Goal: Transaction & Acquisition: Book appointment/travel/reservation

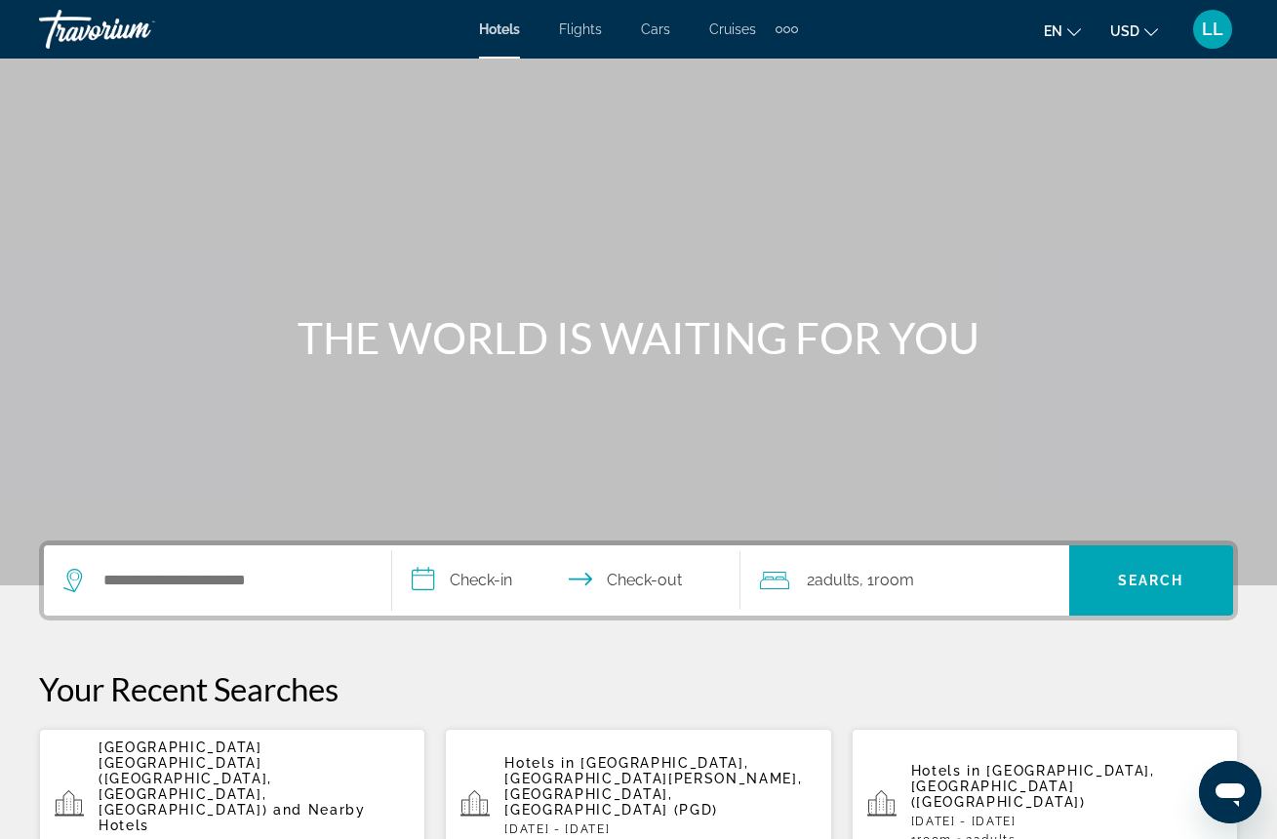
click at [187, 785] on p "[GEOGRAPHIC_DATA] [GEOGRAPHIC_DATA] ([GEOGRAPHIC_DATA], [GEOGRAPHIC_DATA], [GEO…" at bounding box center [254, 786] width 311 height 94
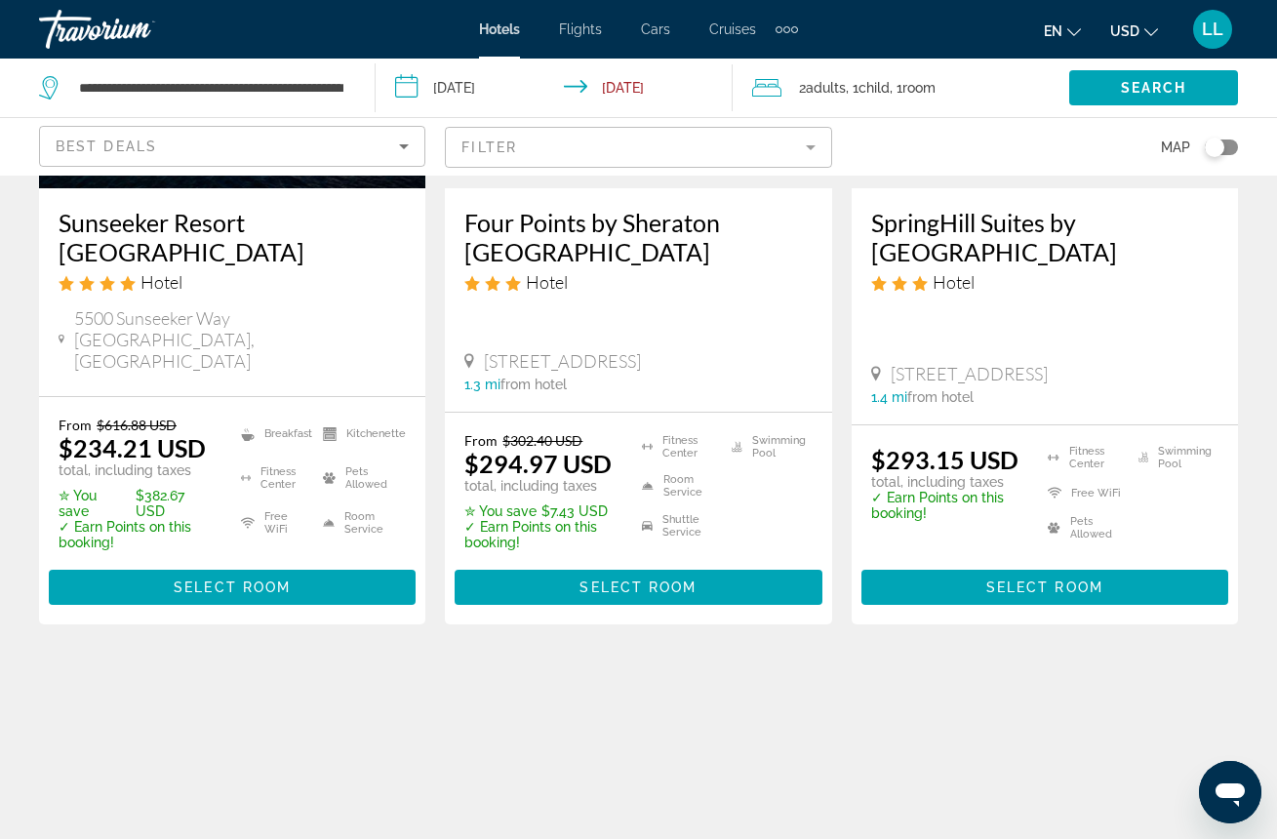
scroll to position [373, 0]
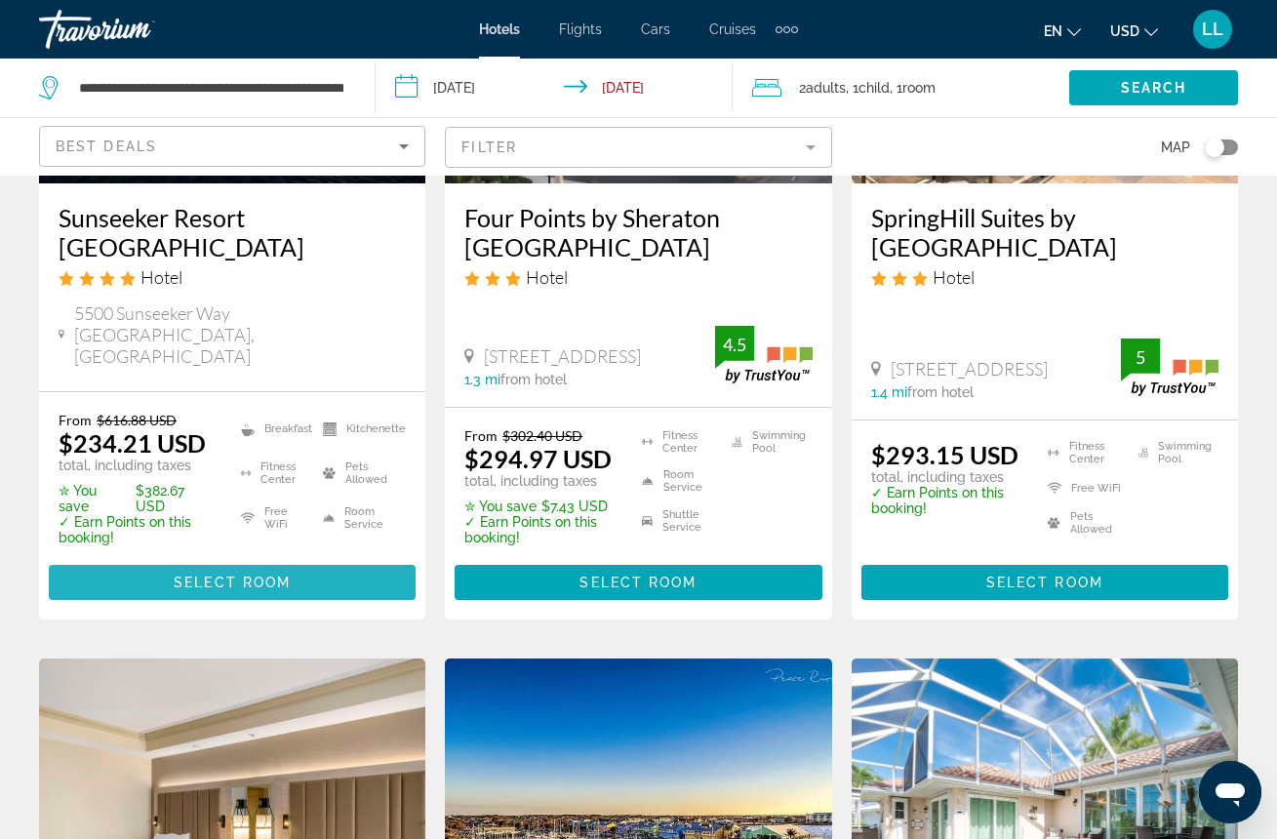
click at [207, 575] on span "Select Room" at bounding box center [232, 583] width 117 height 16
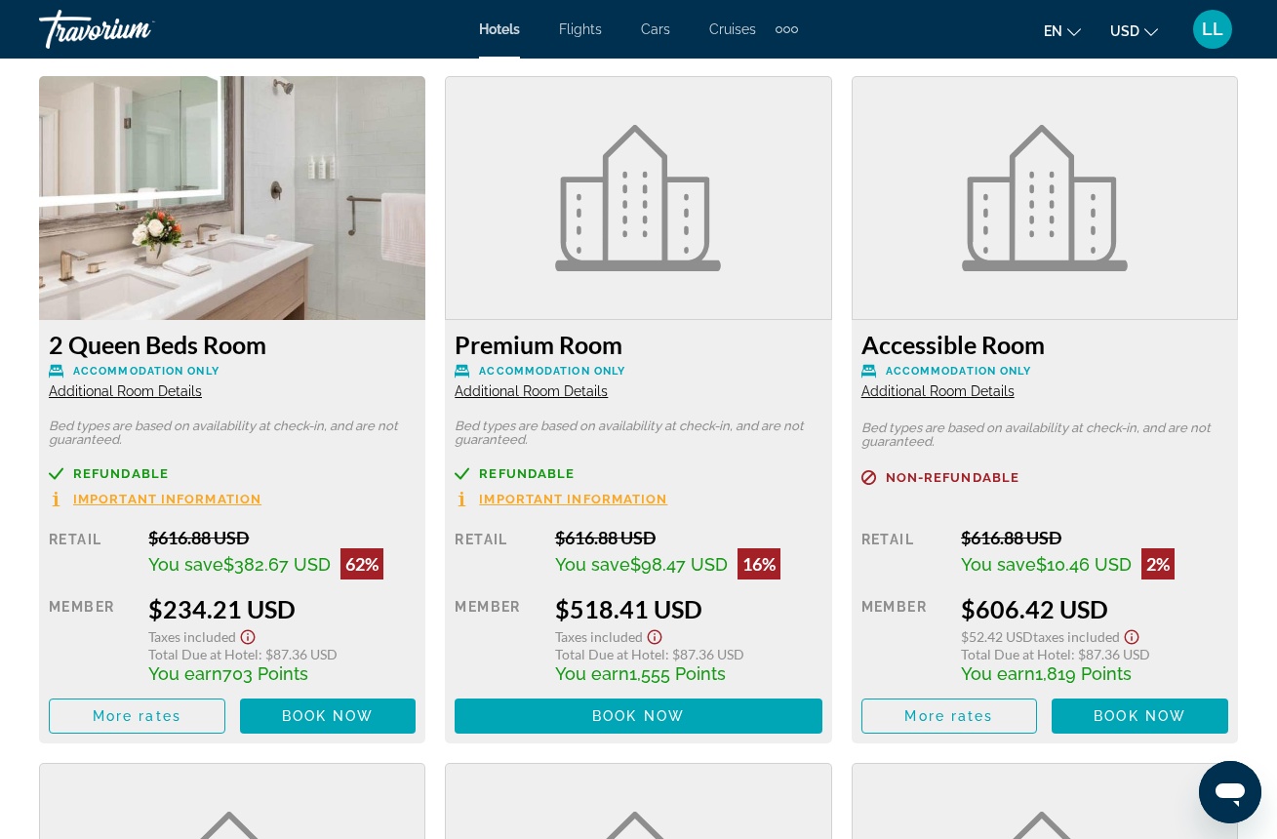
scroll to position [2996, 0]
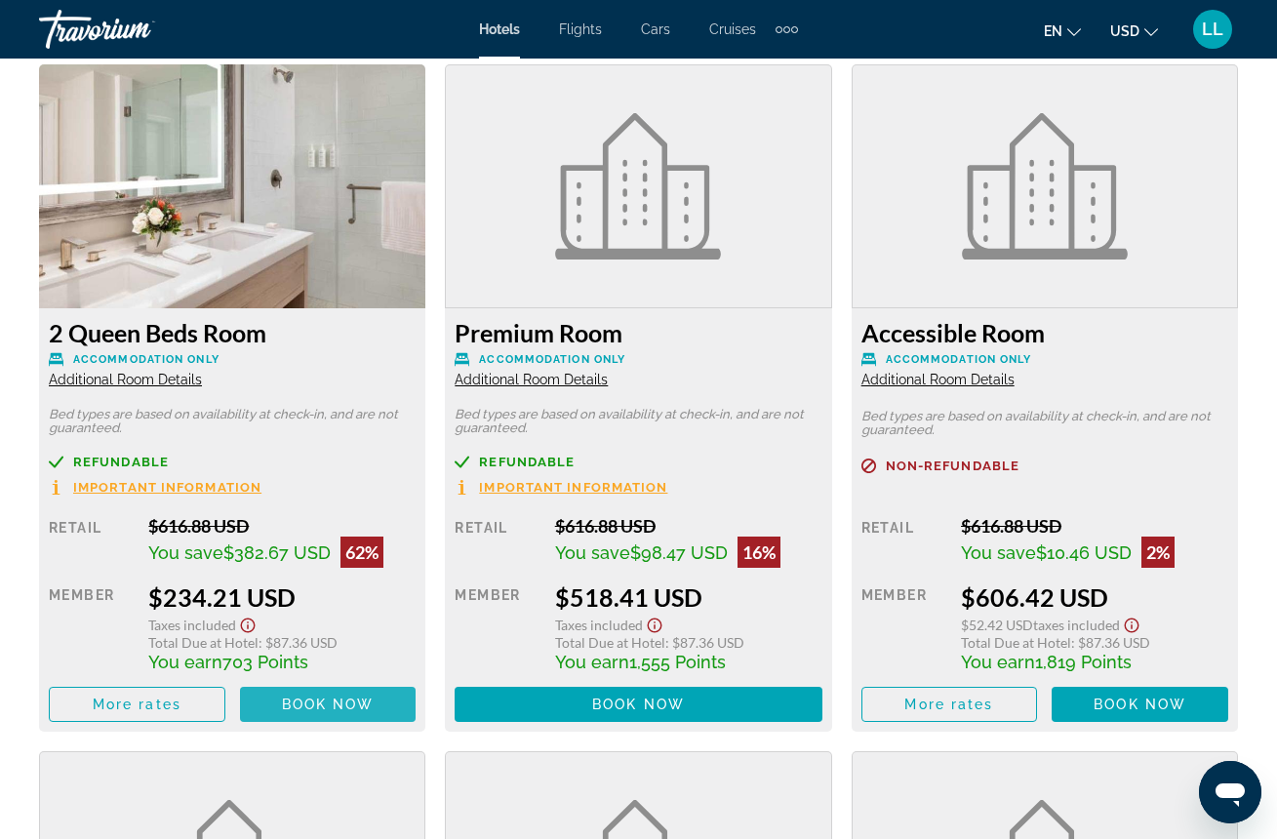
click at [336, 710] on span "Book now" at bounding box center [328, 704] width 93 height 16
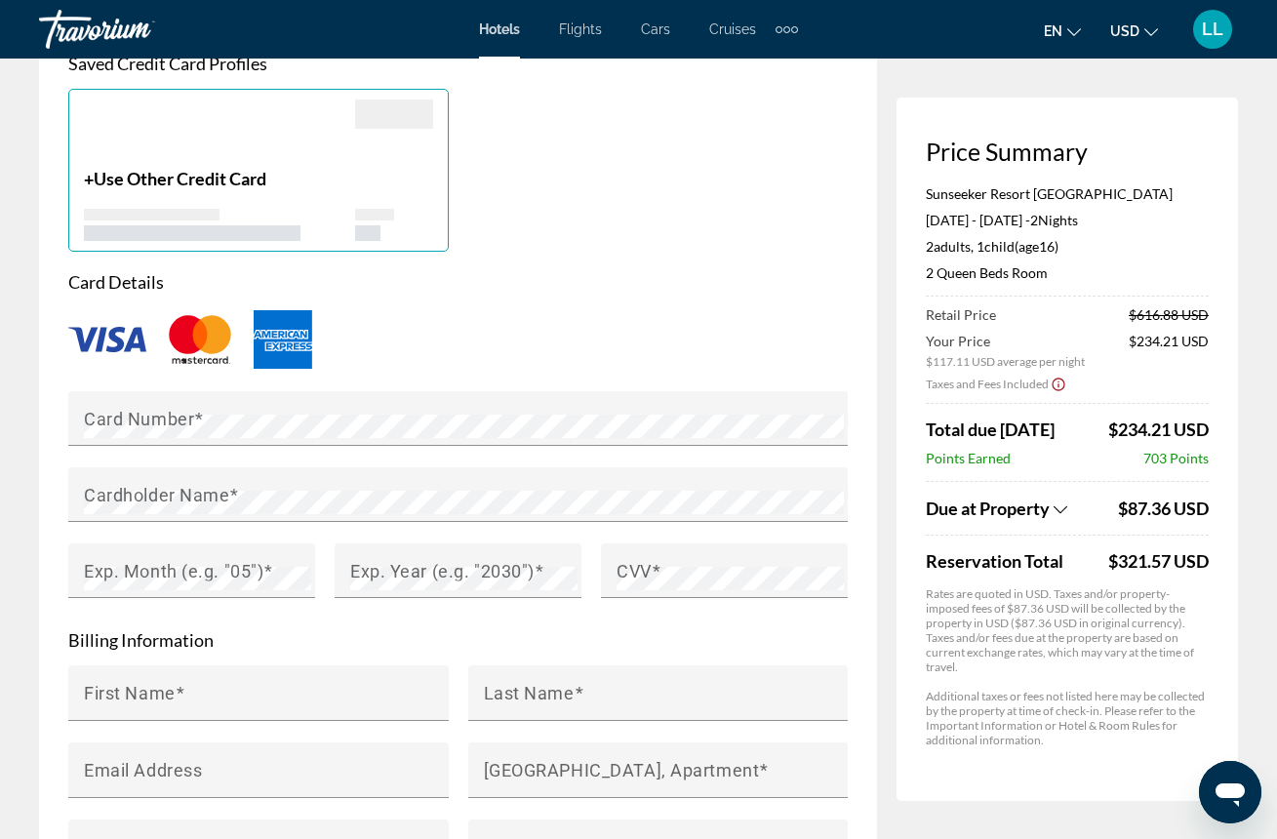
scroll to position [1572, 0]
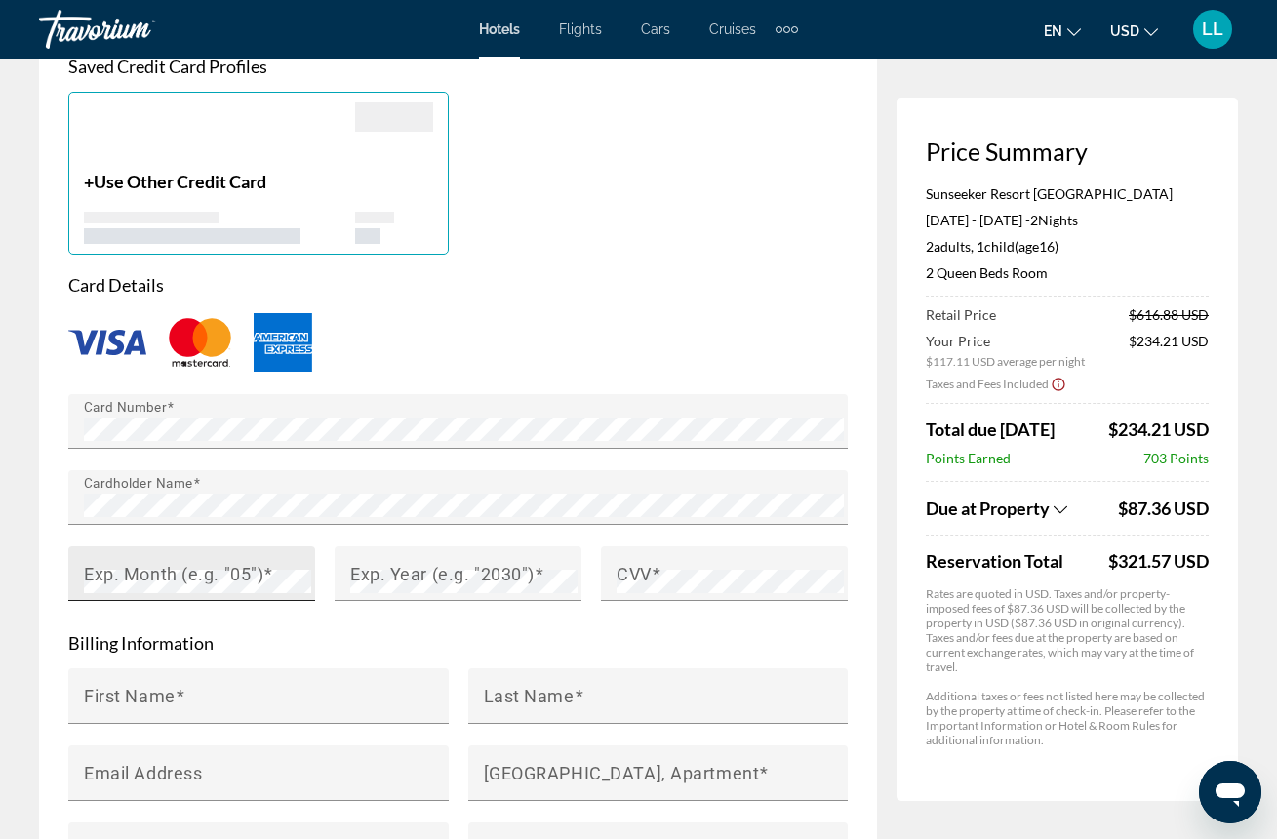
click at [262, 563] on mat-label "Exp. Month (e.g. "05")" at bounding box center [173, 573] width 179 height 20
click at [394, 563] on mat-label "Exp. Year (e.g. "2030")" at bounding box center [442, 573] width 184 height 20
click at [626, 563] on mat-label "CVV" at bounding box center [633, 573] width 35 height 20
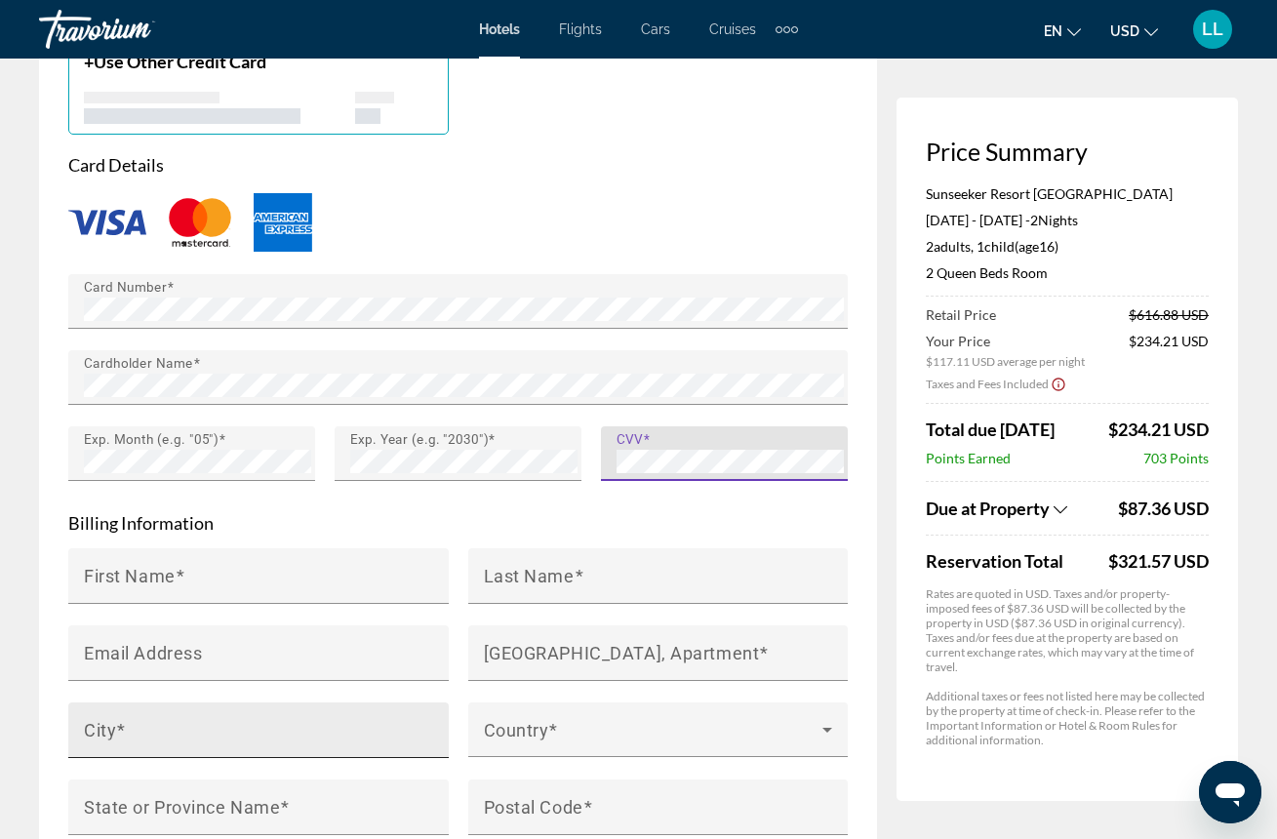
scroll to position [1733, 0]
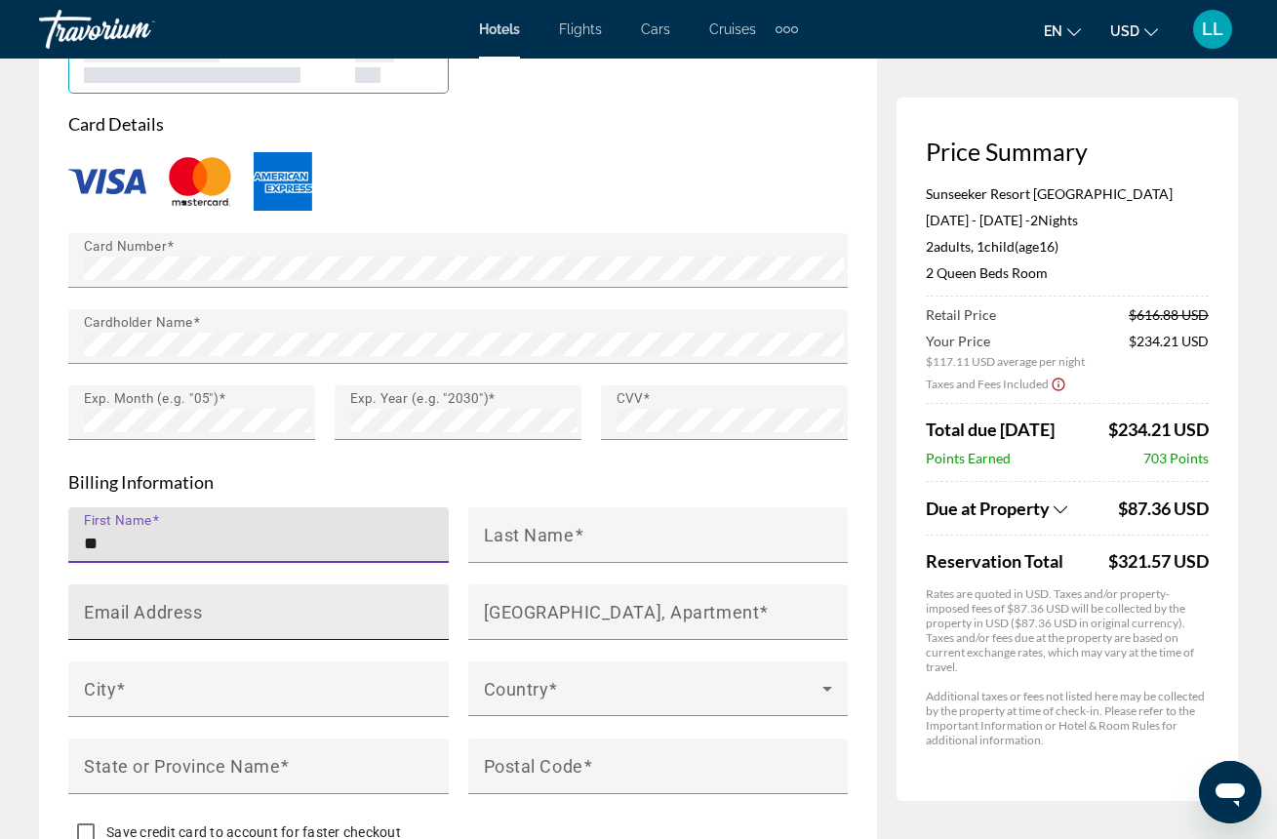
type input "*"
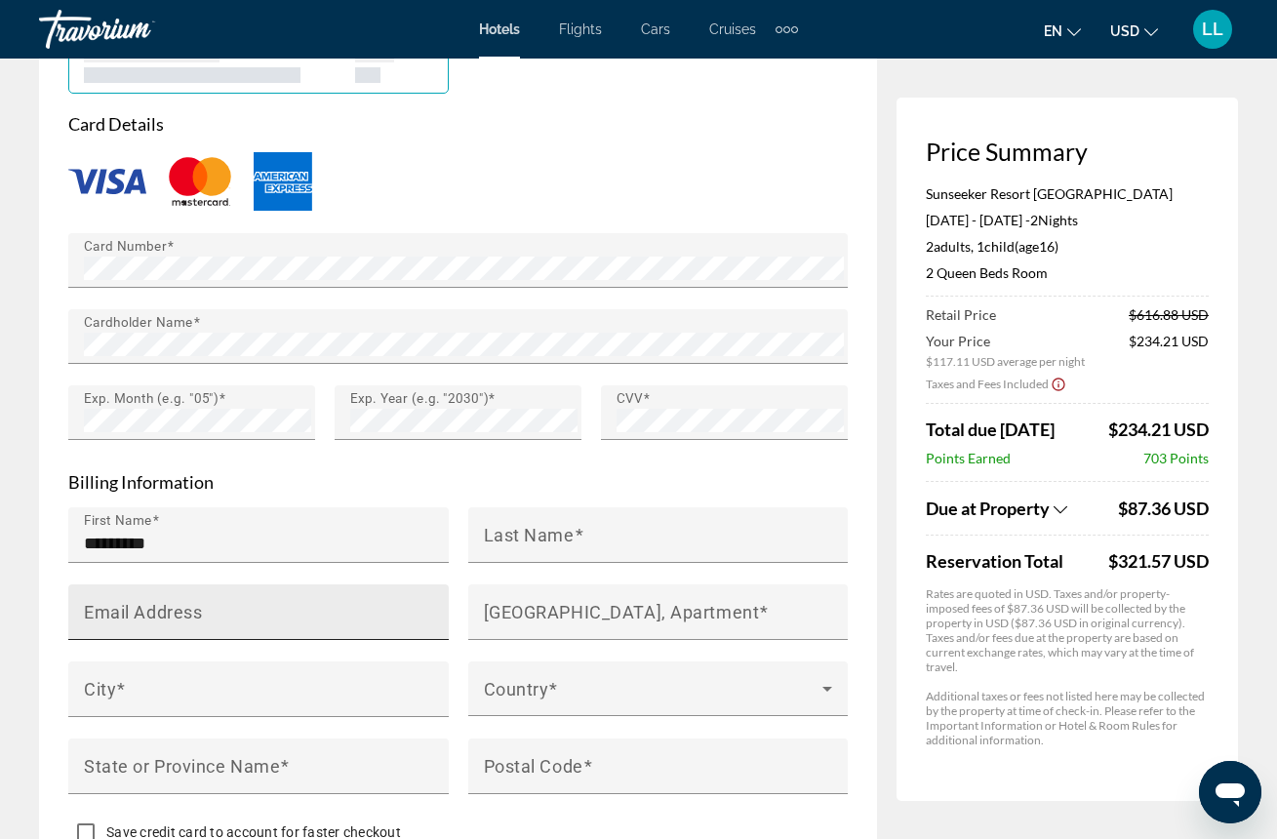
click at [337, 584] on div "Email Address" at bounding box center [264, 612] width 361 height 56
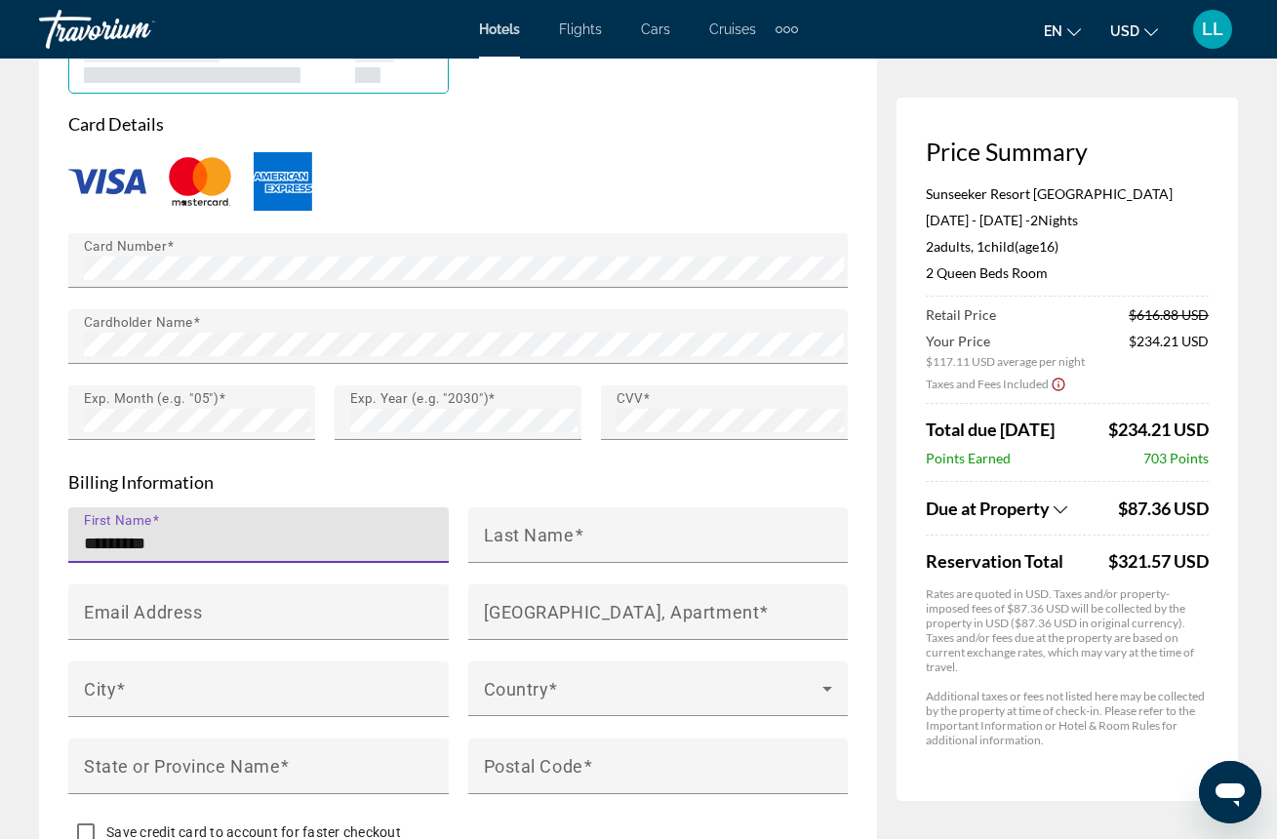
click at [263, 532] on input "*********" at bounding box center [264, 543] width 361 height 23
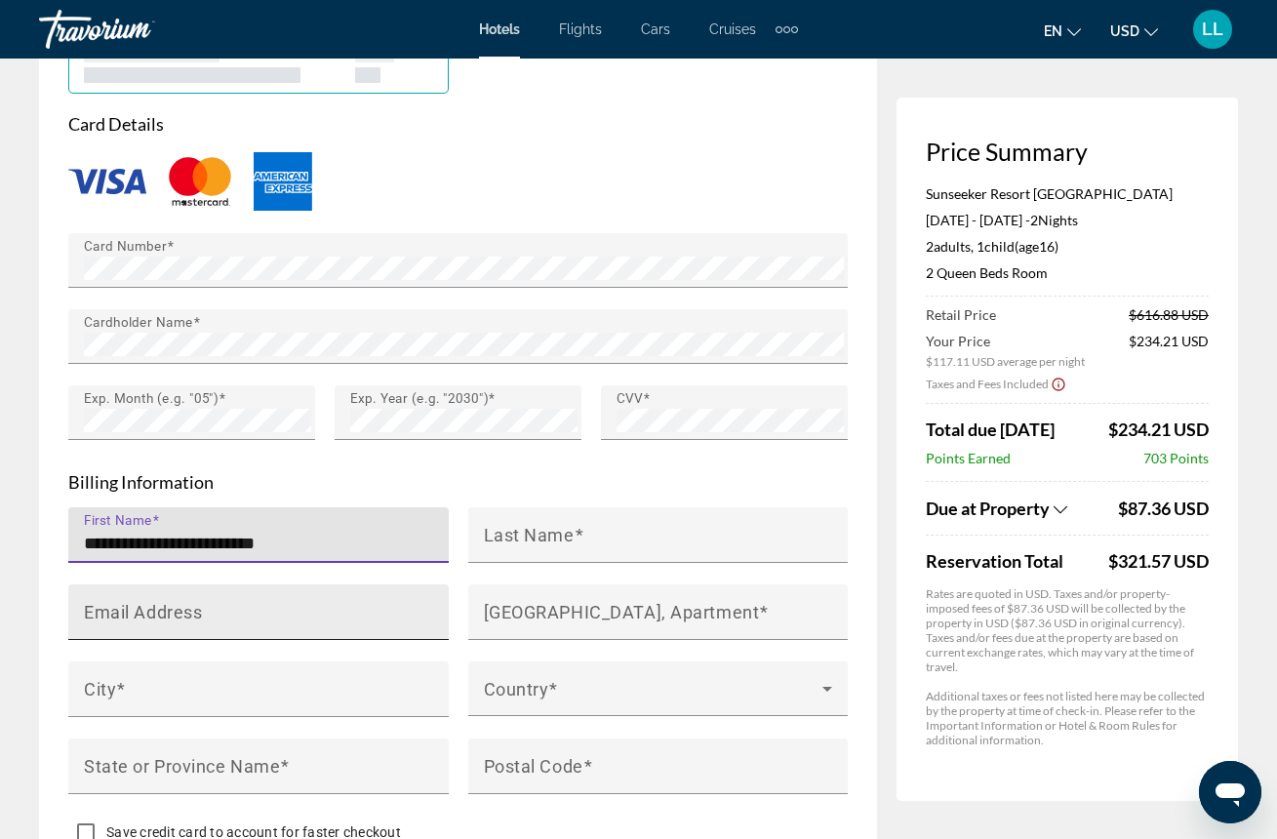
type input "**********"
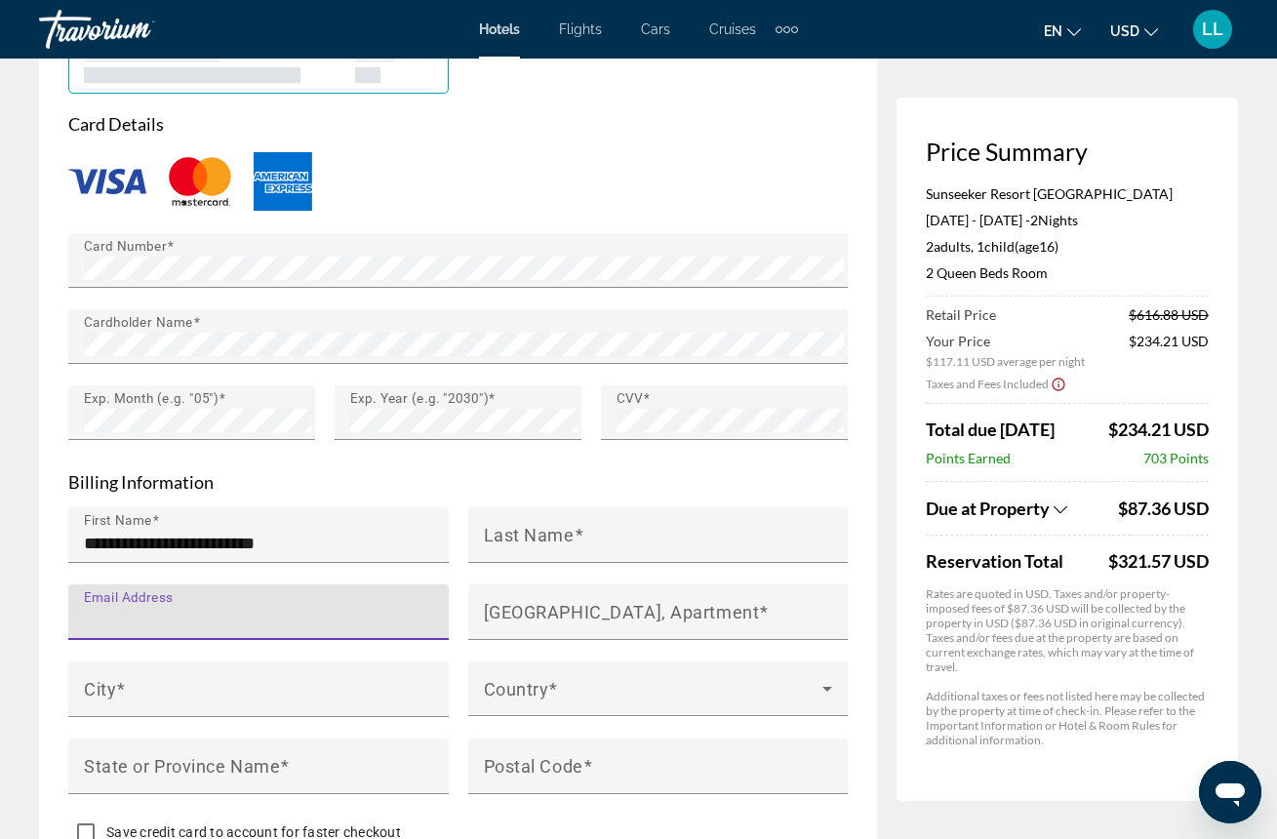
click at [225, 609] on input "Email Address" at bounding box center [264, 620] width 361 height 23
type input "*"
type input "**********"
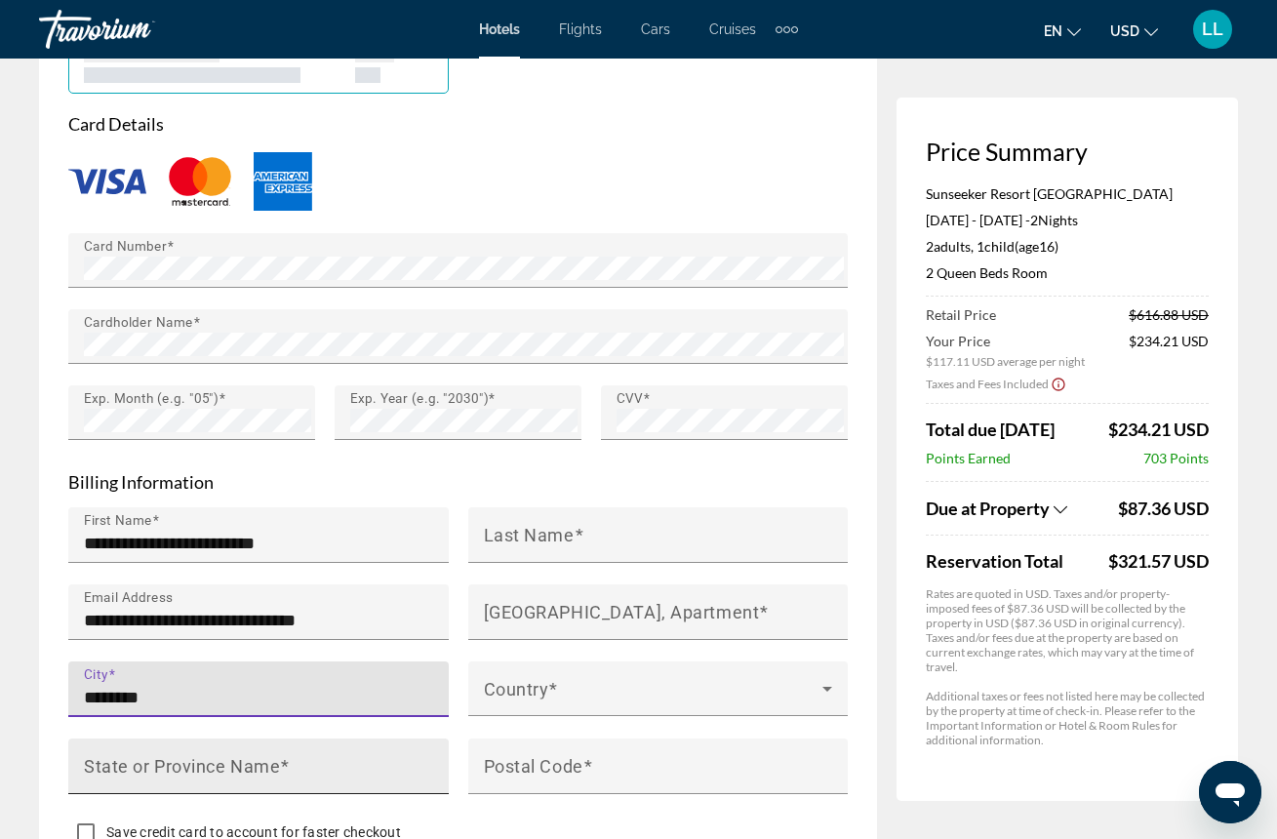
type input "********"
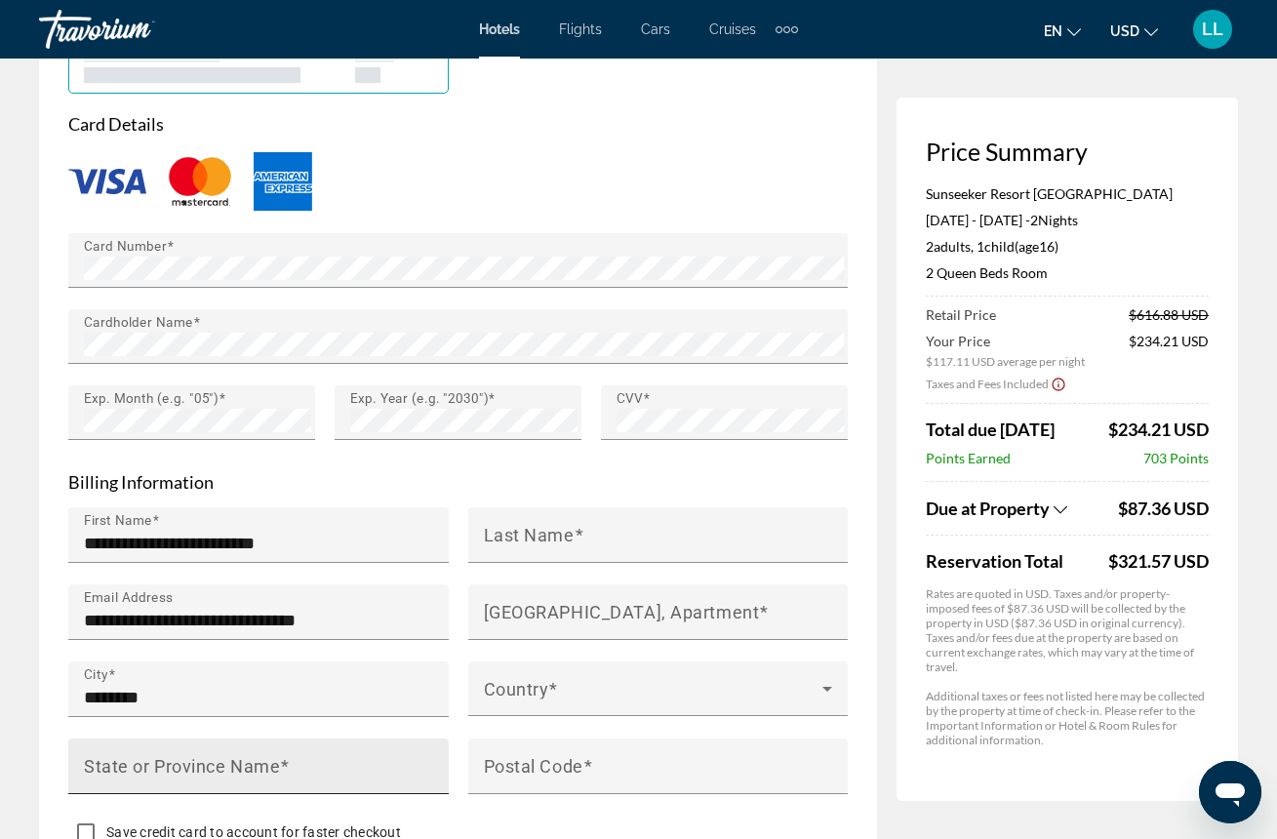
click at [264, 755] on mat-label "State or Province Name" at bounding box center [182, 765] width 196 height 20
click at [264, 763] on input "State or Province Name" at bounding box center [264, 774] width 361 height 23
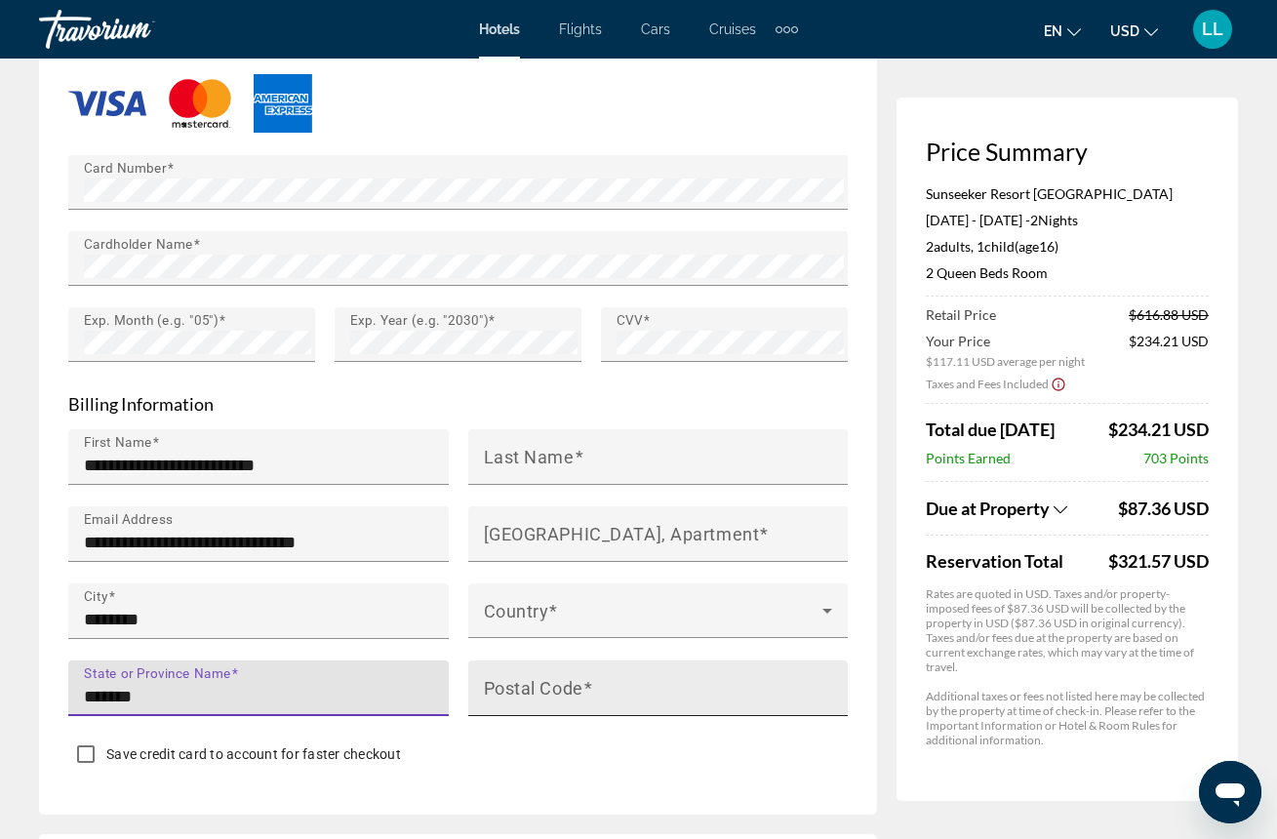
scroll to position [1814, 0]
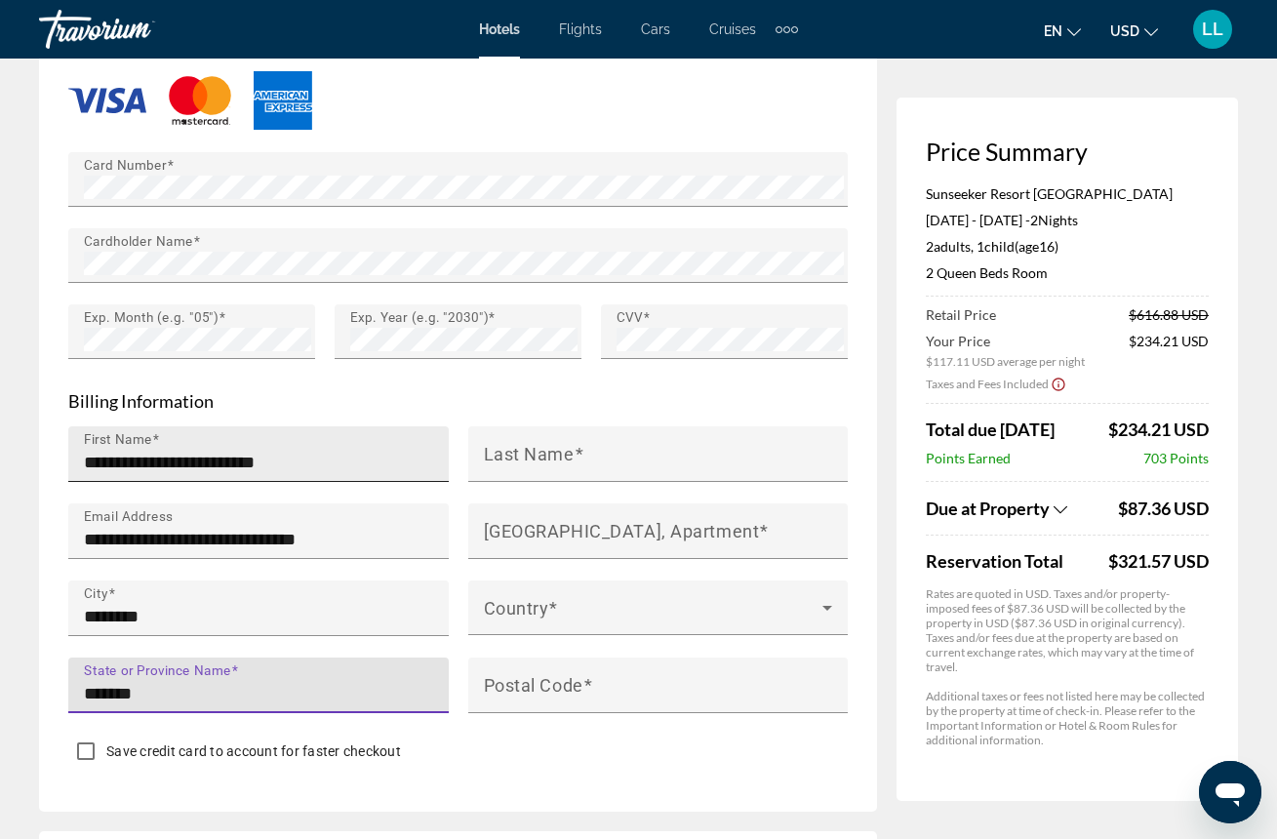
type input "*******"
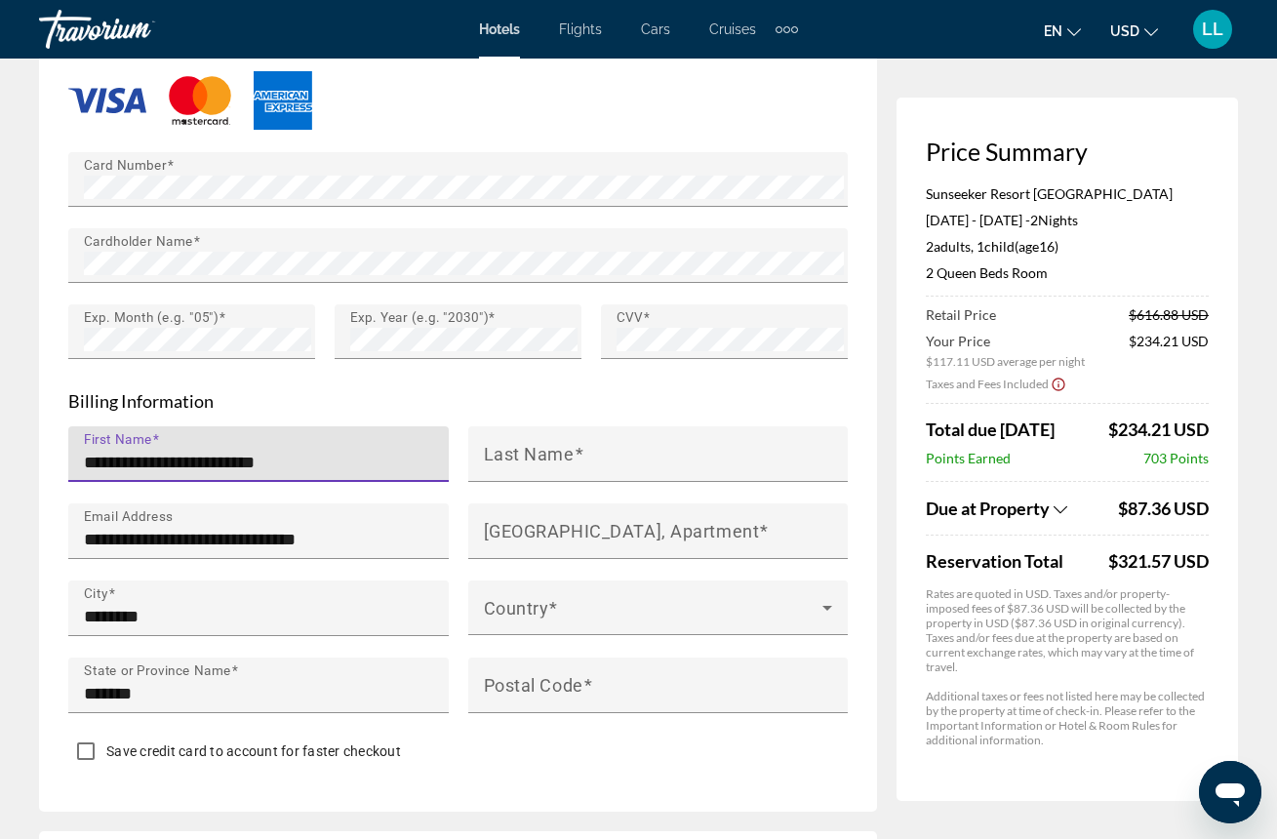
click at [417, 451] on input "**********" at bounding box center [264, 462] width 361 height 23
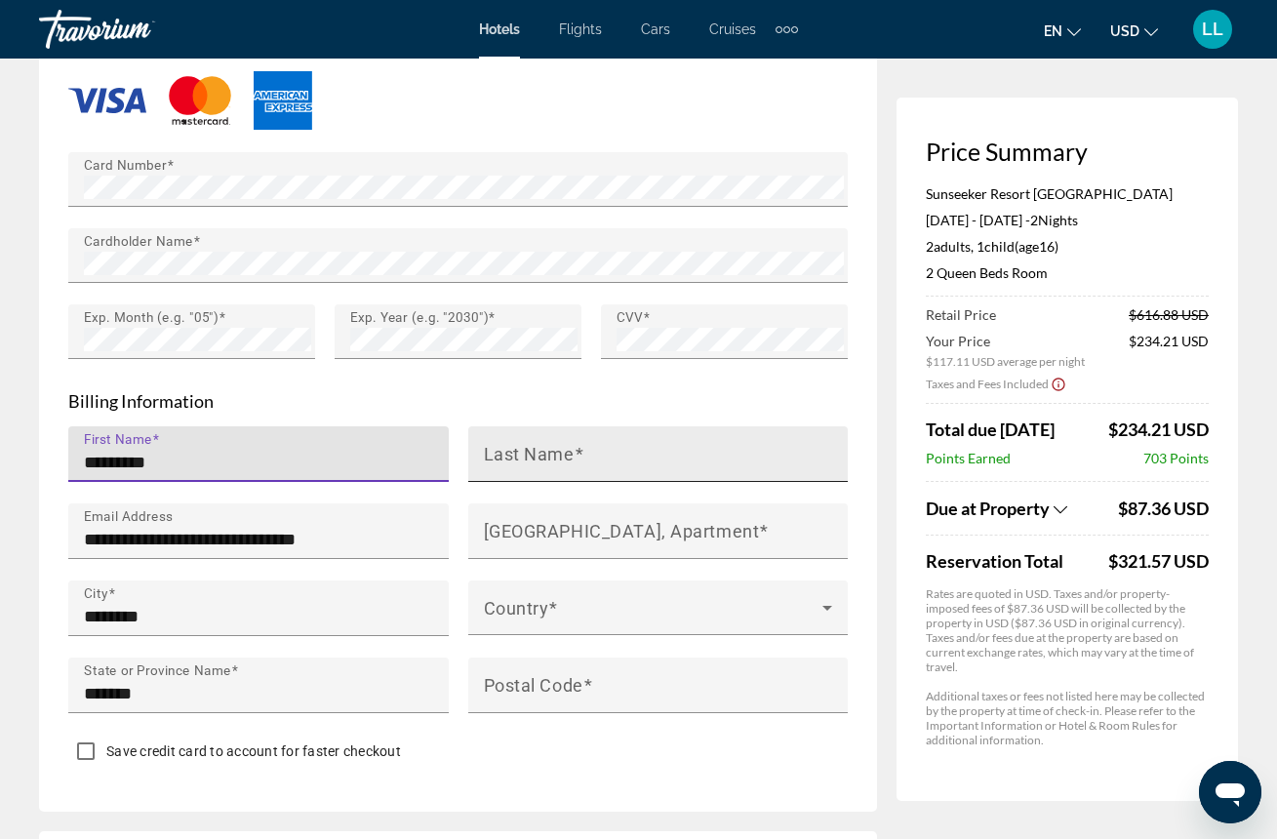
type input "*********"
click at [652, 426] on div "Last Name" at bounding box center [664, 454] width 361 height 56
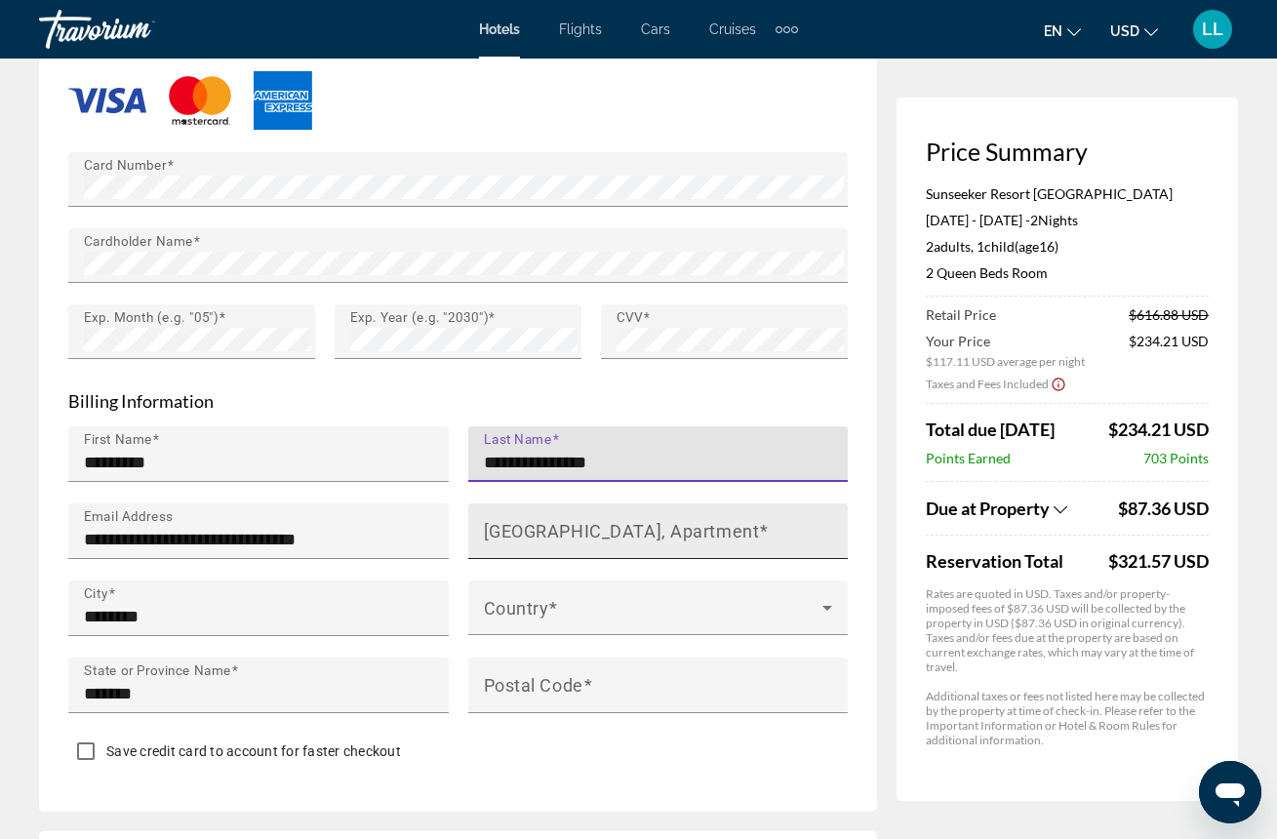
type input "**********"
click at [545, 520] on mat-label "[GEOGRAPHIC_DATA], Apartment" at bounding box center [622, 530] width 276 height 20
click at [545, 528] on input "[GEOGRAPHIC_DATA], Apartment" at bounding box center [664, 539] width 361 height 23
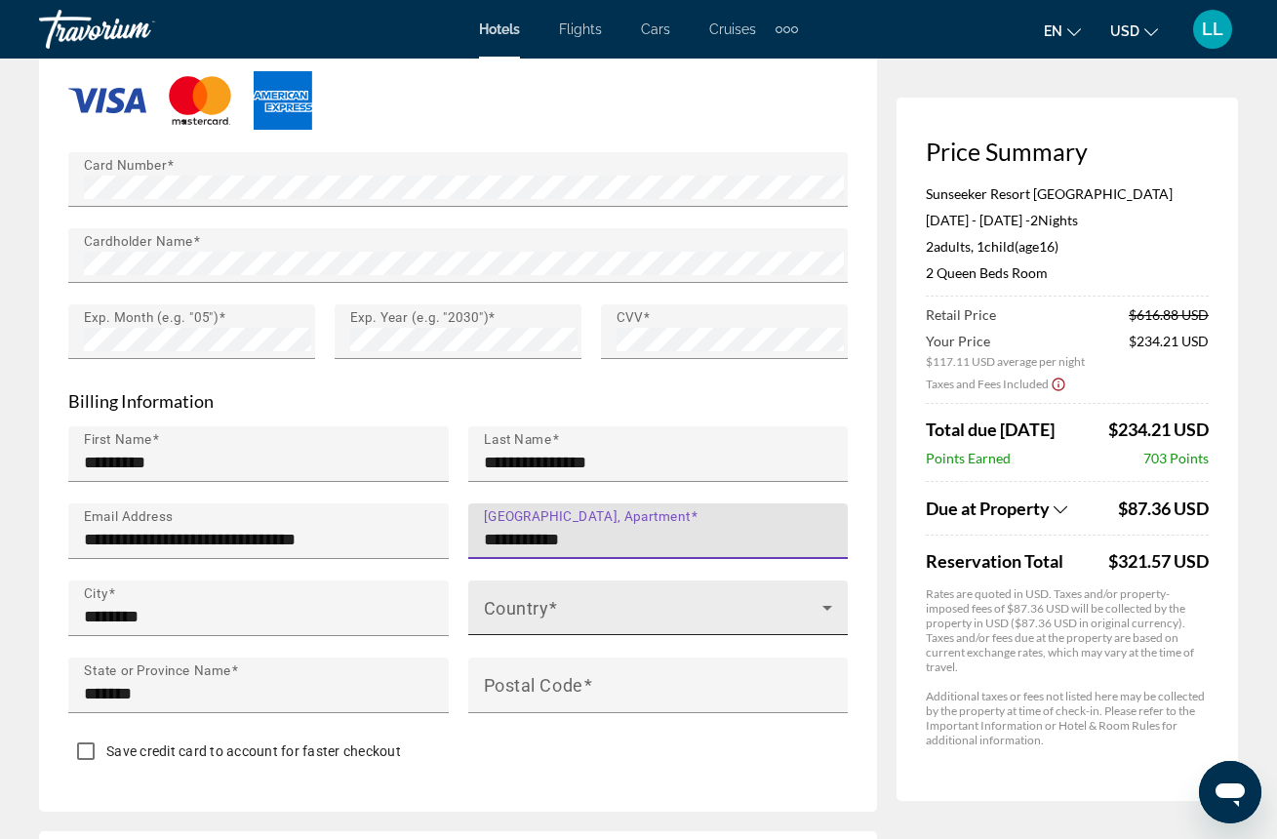
type input "**********"
click at [827, 596] on icon "Main content" at bounding box center [826, 607] width 23 height 23
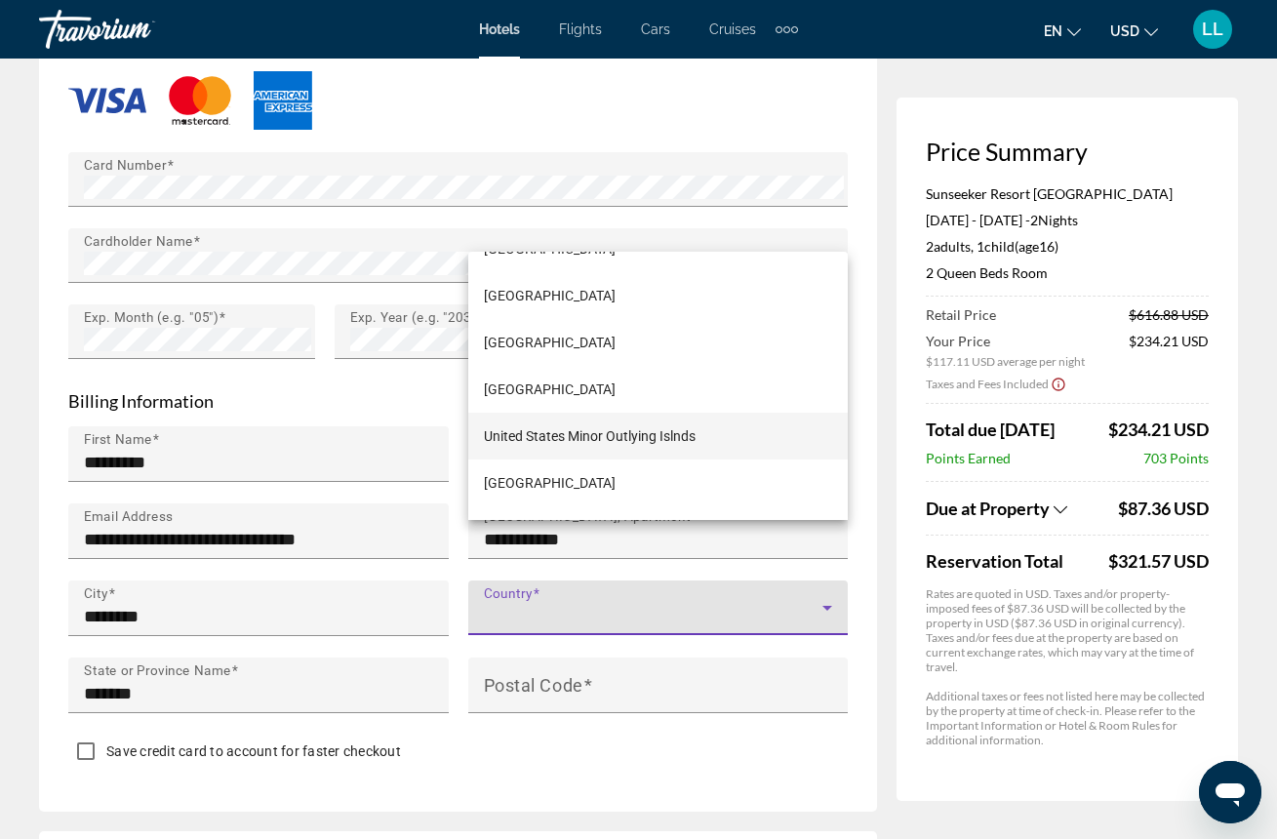
scroll to position [11223, 0]
click at [583, 388] on span "[GEOGRAPHIC_DATA]" at bounding box center [550, 389] width 132 height 23
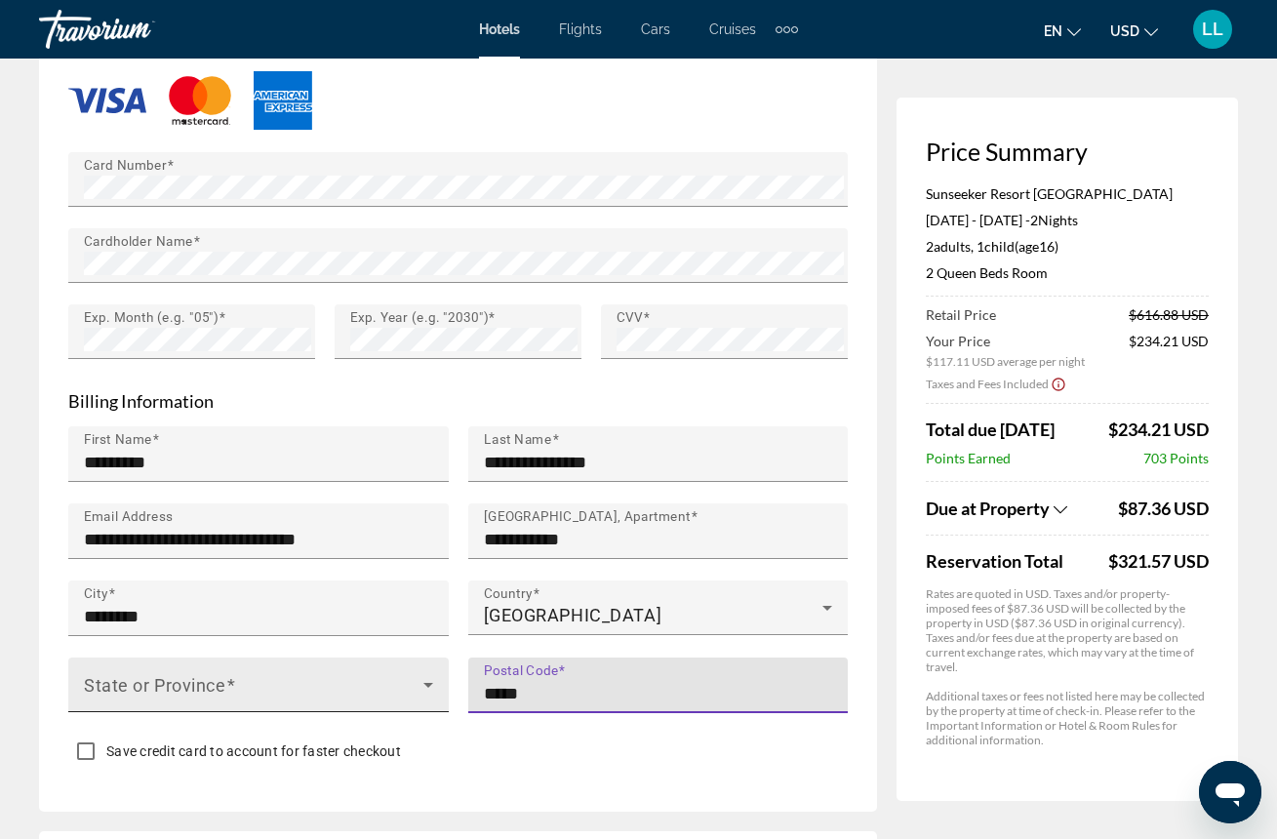
type input "*****"
click at [430, 673] on icon "Main content" at bounding box center [428, 684] width 23 height 23
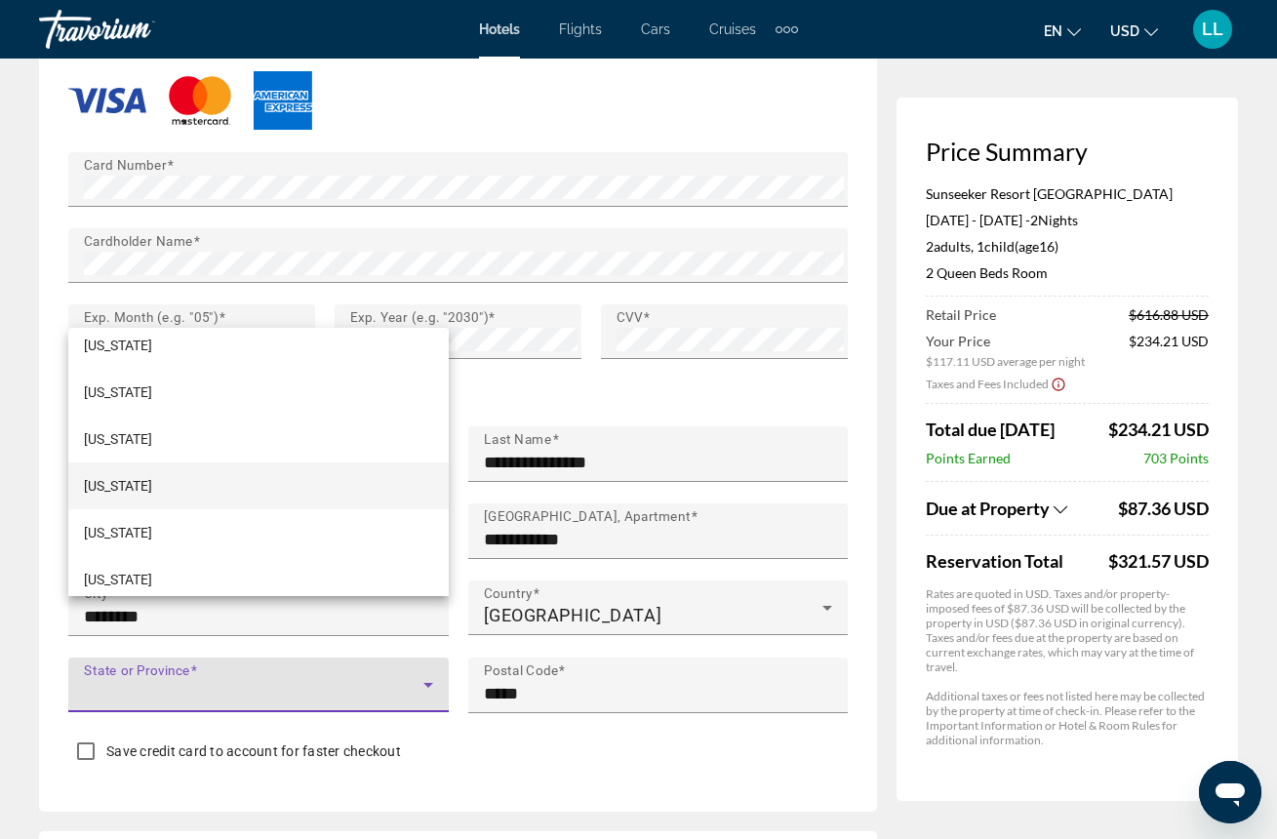
scroll to position [317, 0]
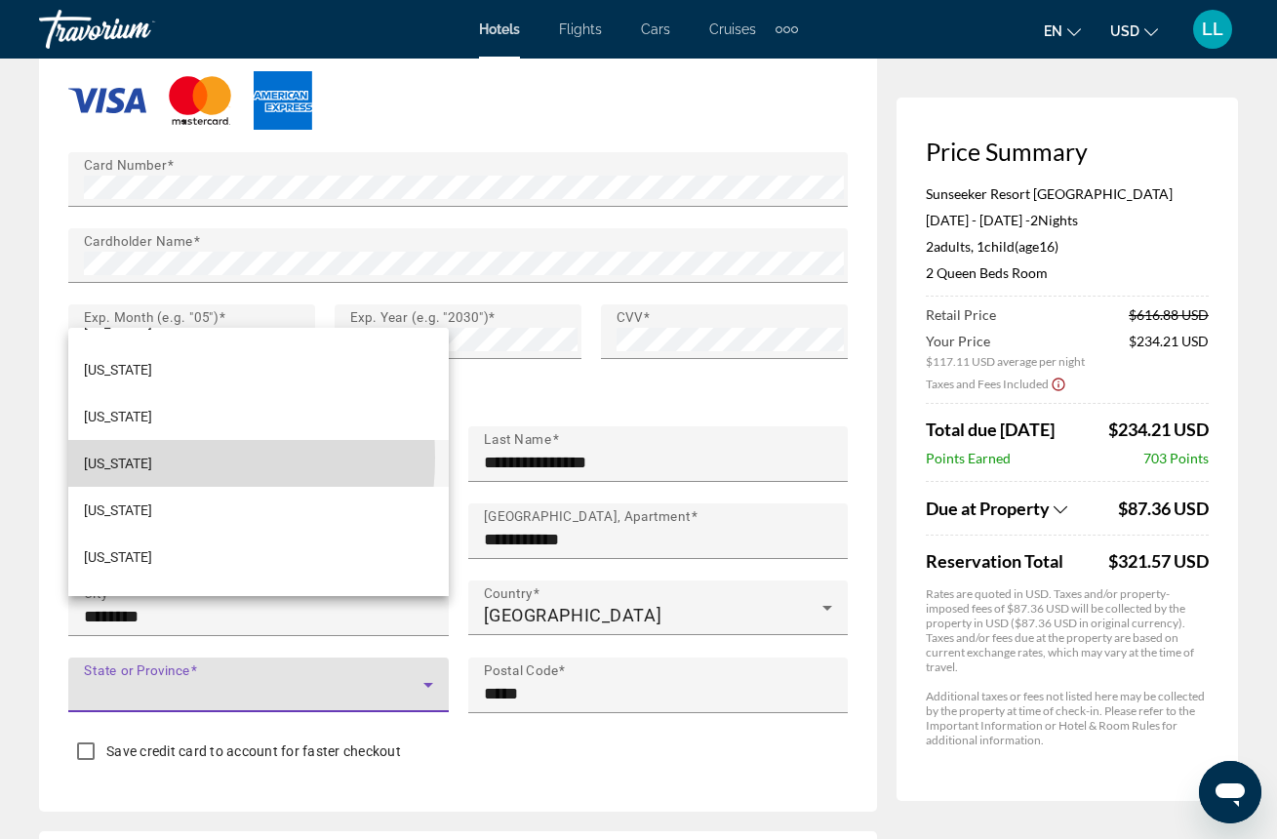
click at [122, 457] on span "[US_STATE]" at bounding box center [118, 463] width 68 height 23
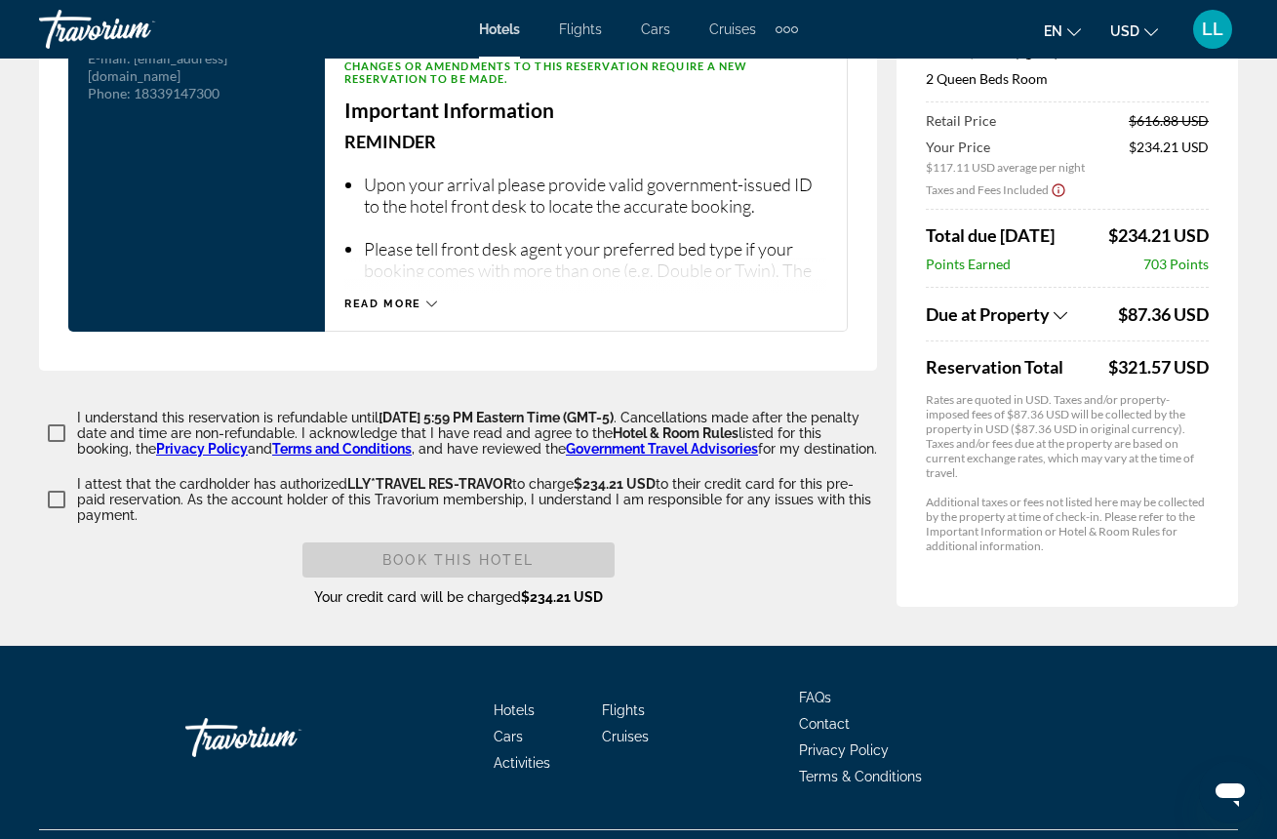
scroll to position [2807, 0]
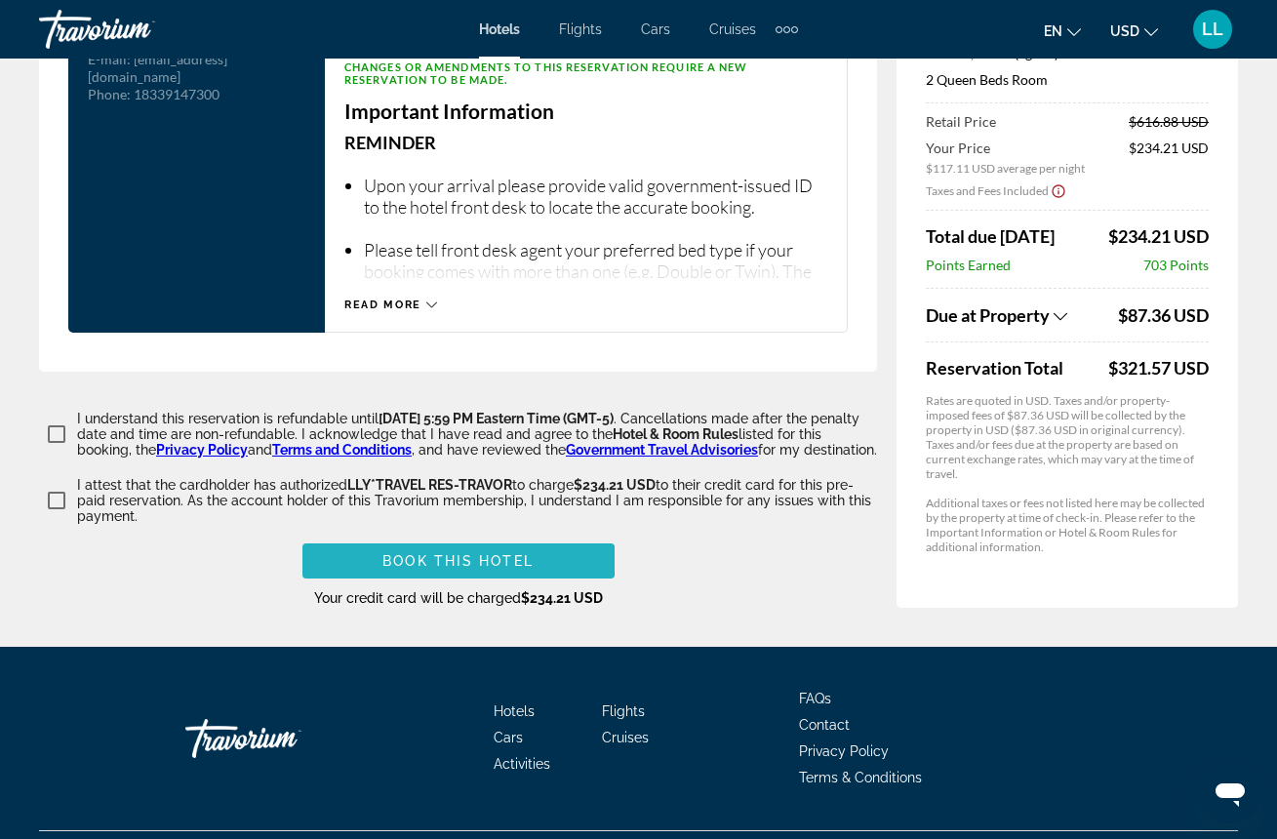
click at [417, 553] on span "Book this hotel" at bounding box center [457, 561] width 151 height 16
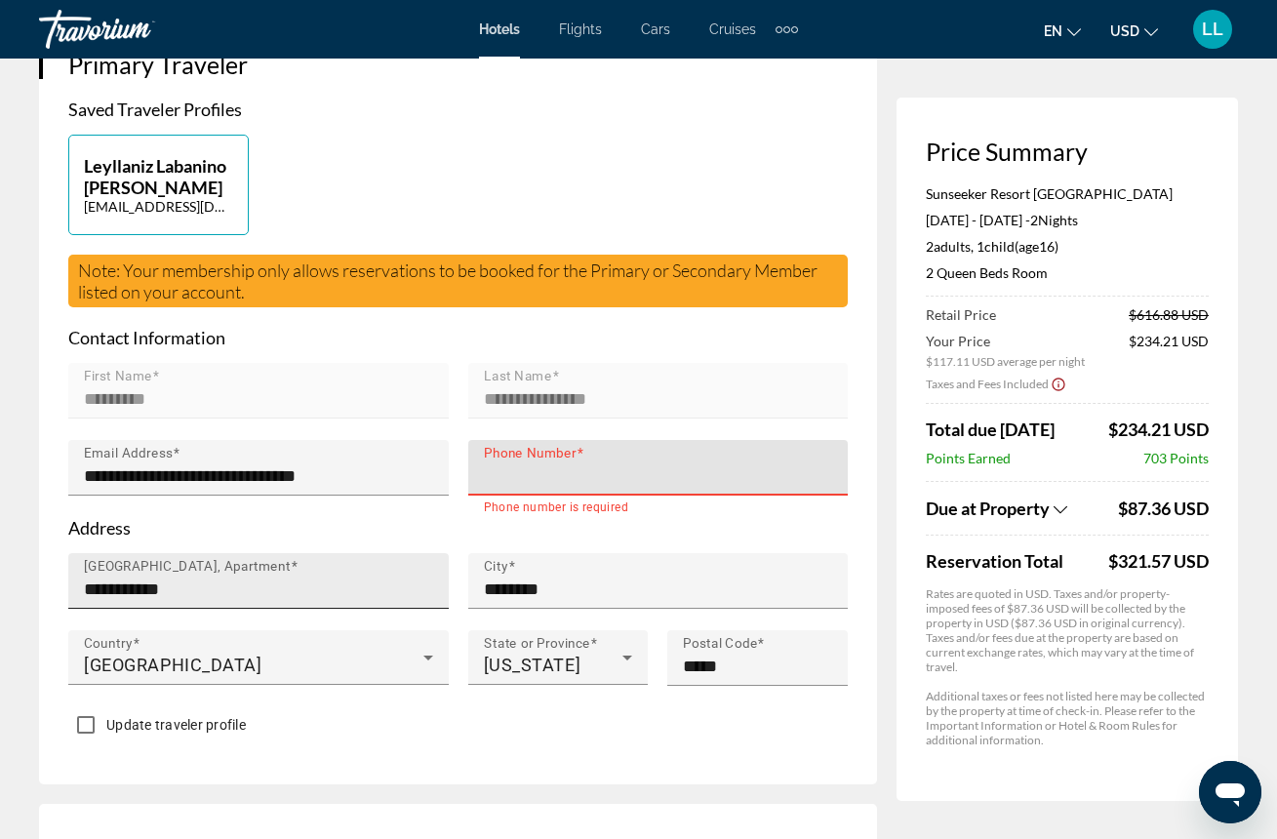
type input "*"
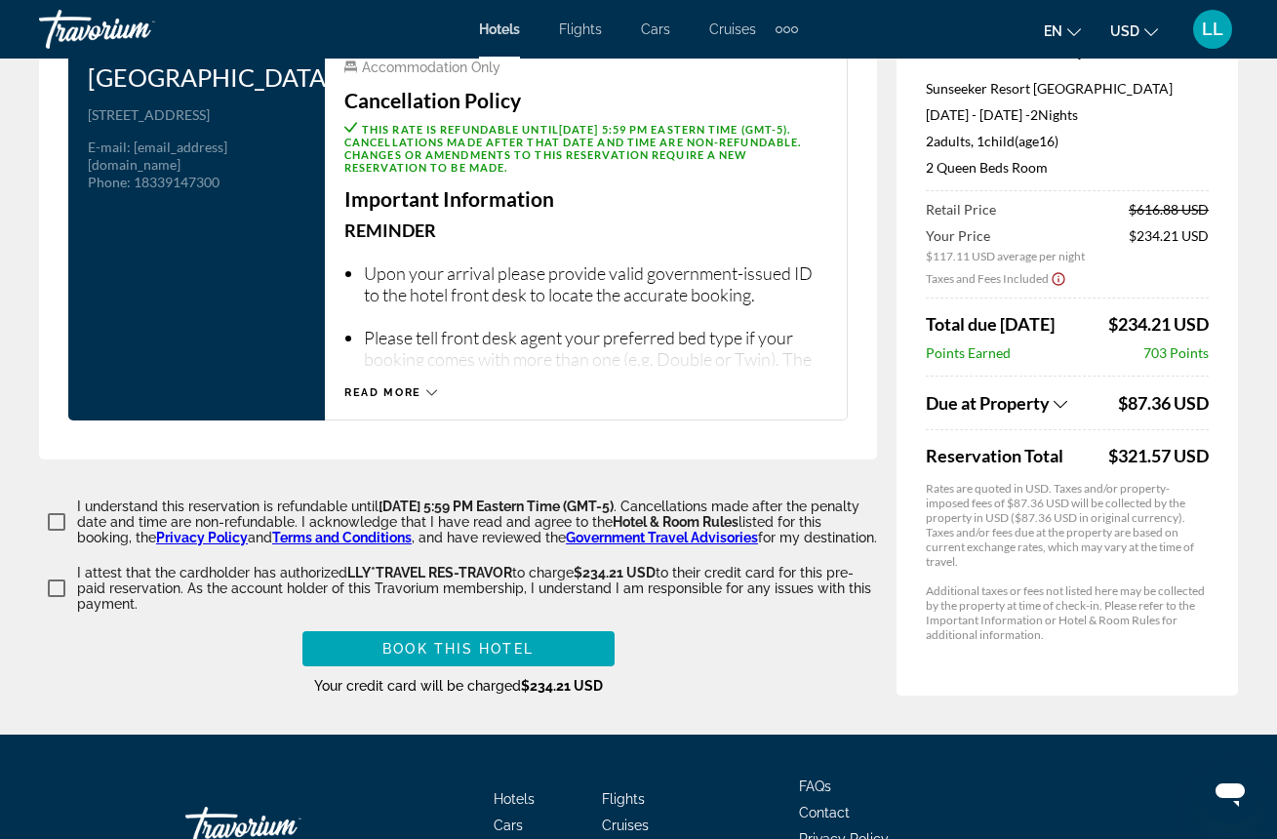
scroll to position [2720, 0]
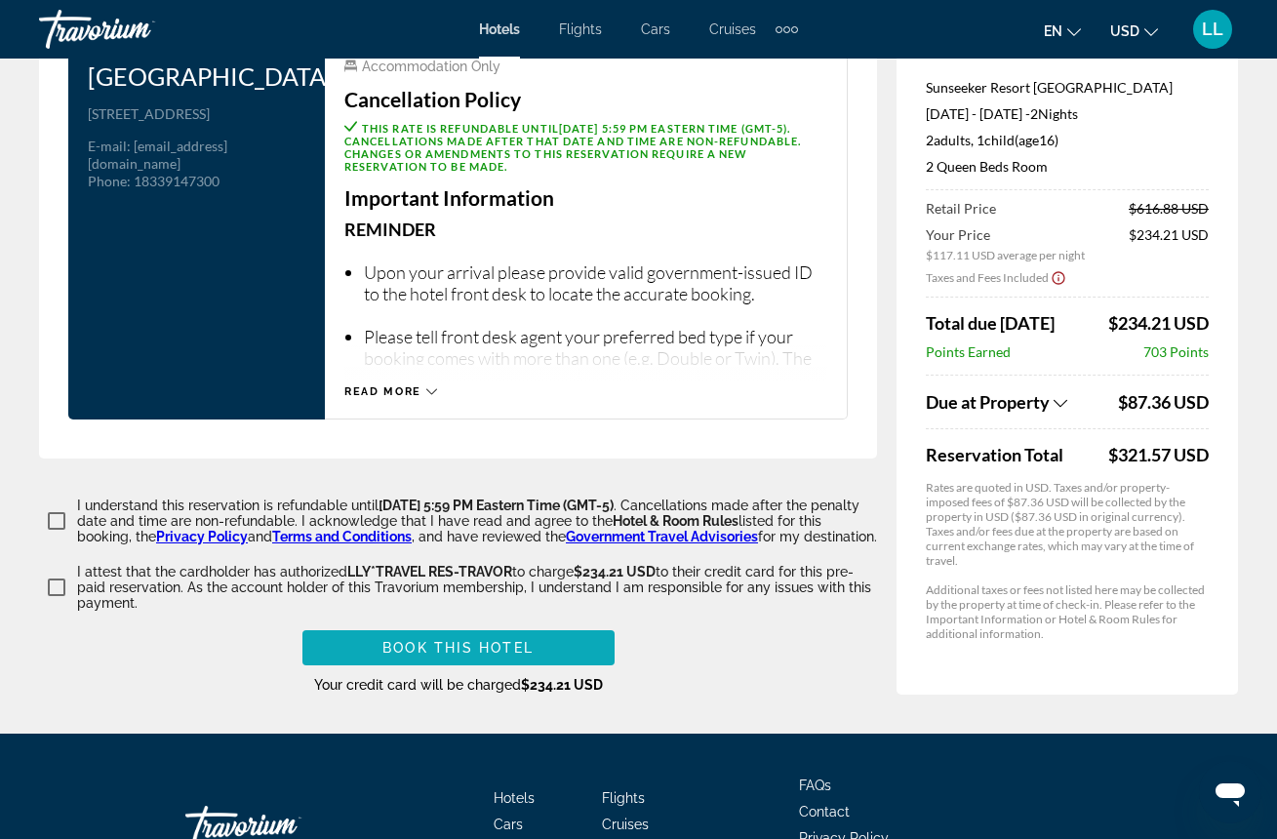
type input "**********"
click at [474, 640] on span "Book this hotel" at bounding box center [457, 648] width 151 height 16
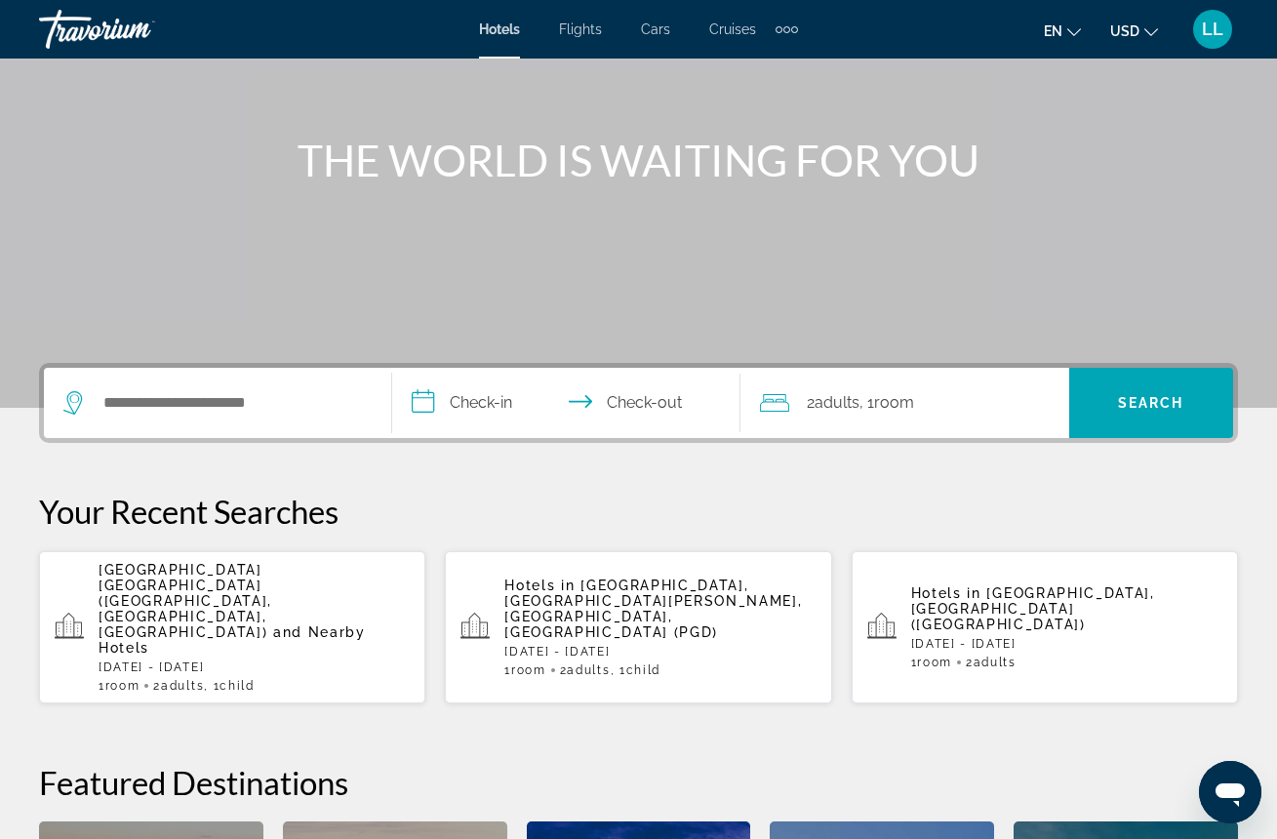
scroll to position [188, 0]
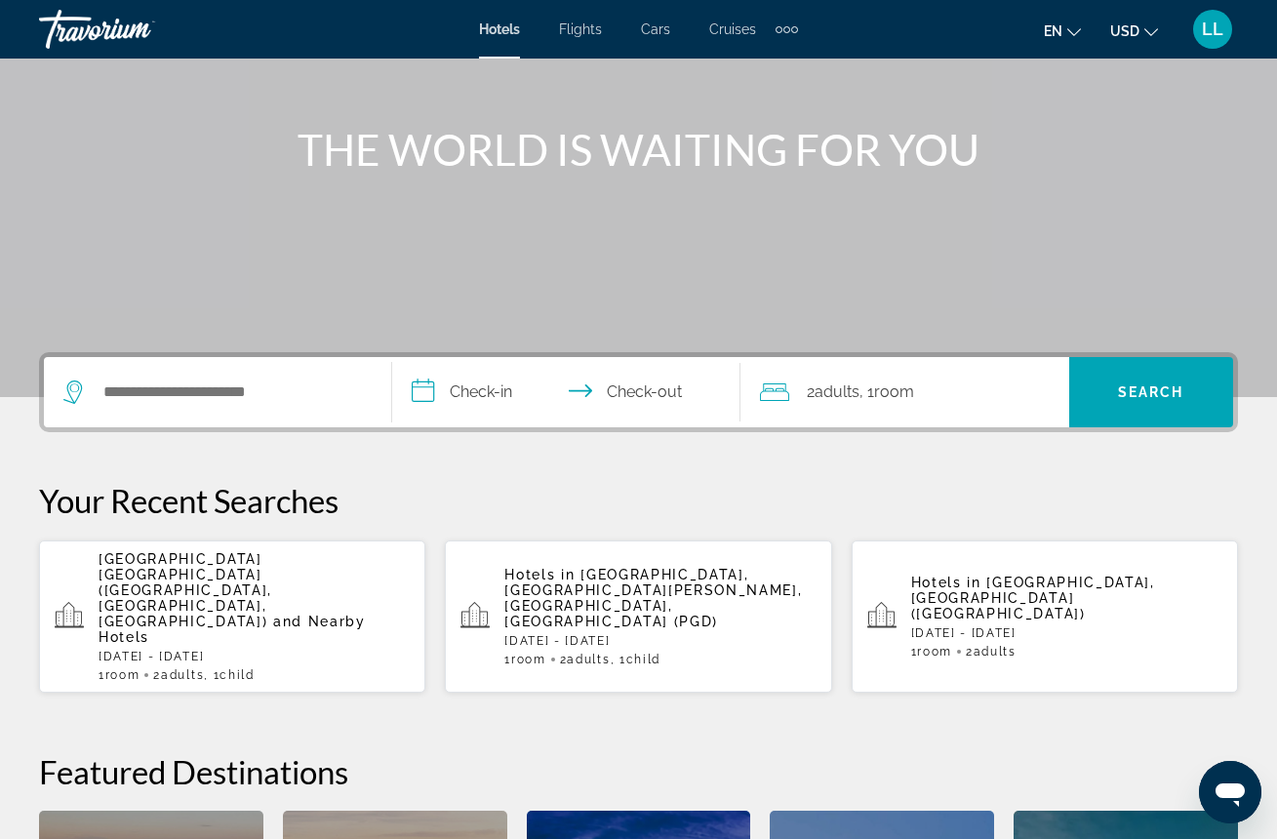
click at [969, 626] on p "[DATE] - [DATE]" at bounding box center [1066, 633] width 311 height 14
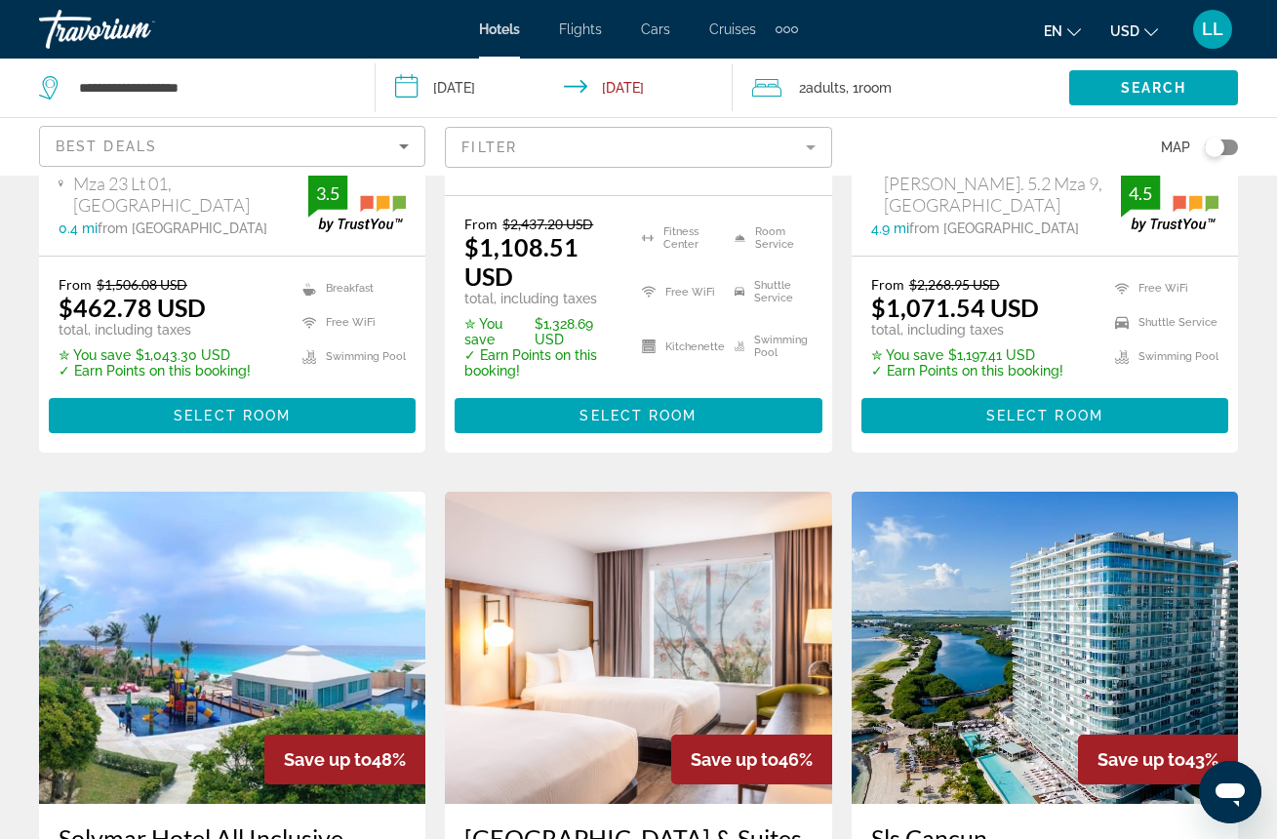
scroll to position [577, 0]
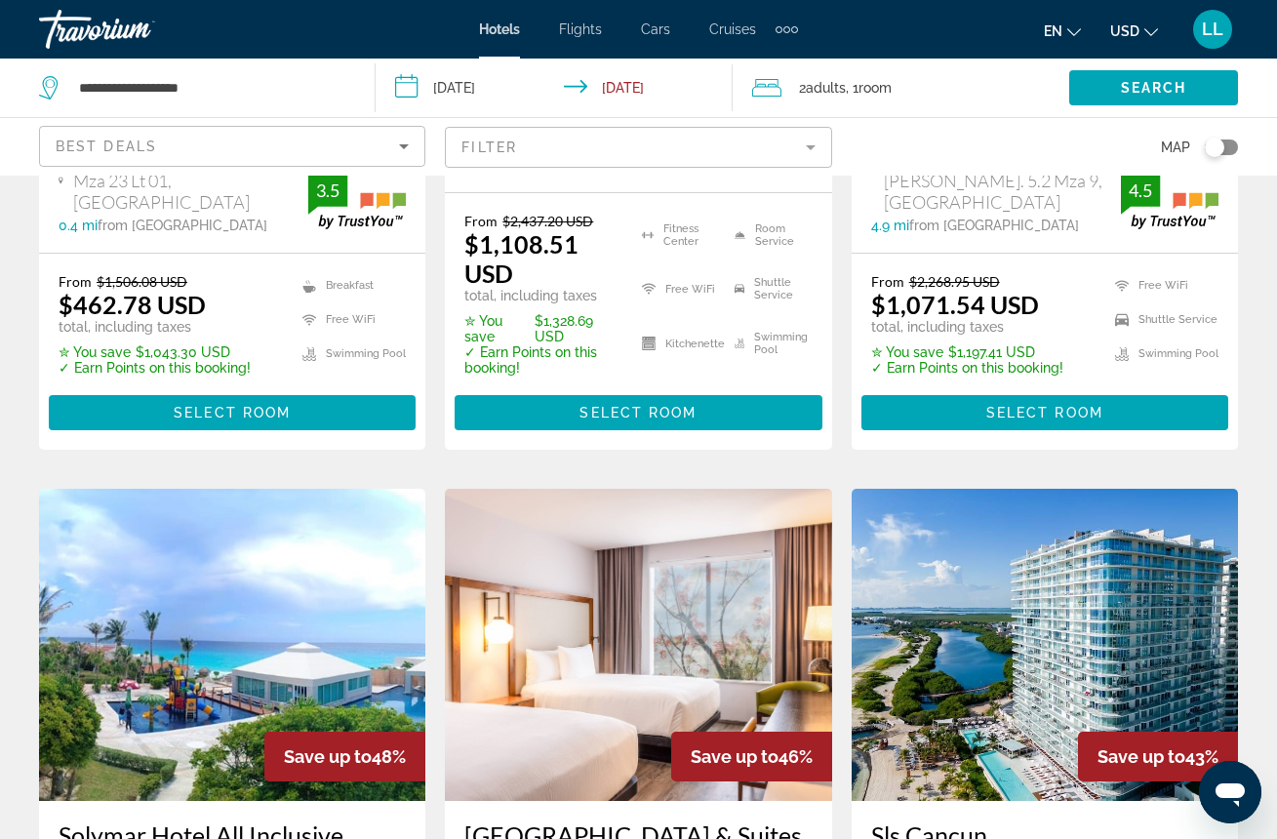
click at [882, 89] on span "Room" at bounding box center [874, 88] width 33 height 16
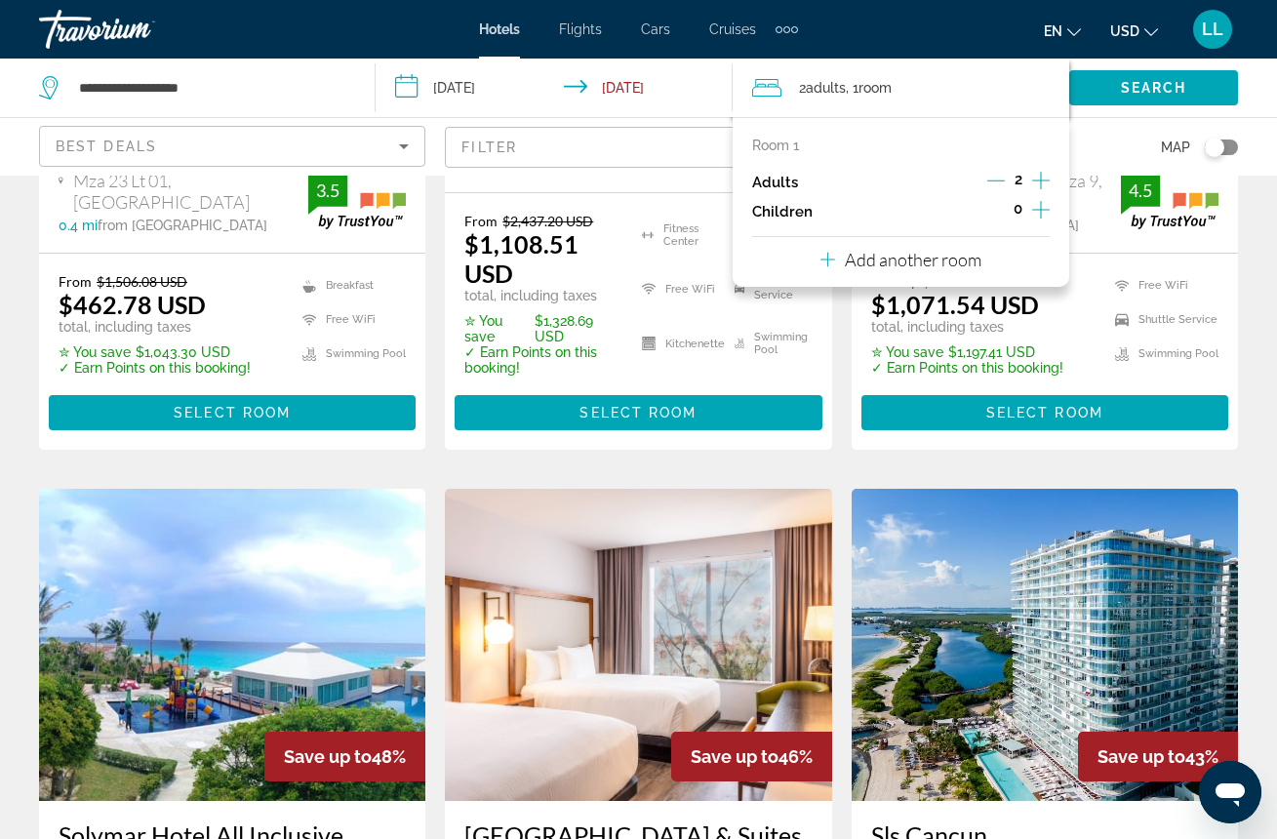
click at [1042, 211] on icon "Increment children" at bounding box center [1041, 209] width 18 height 23
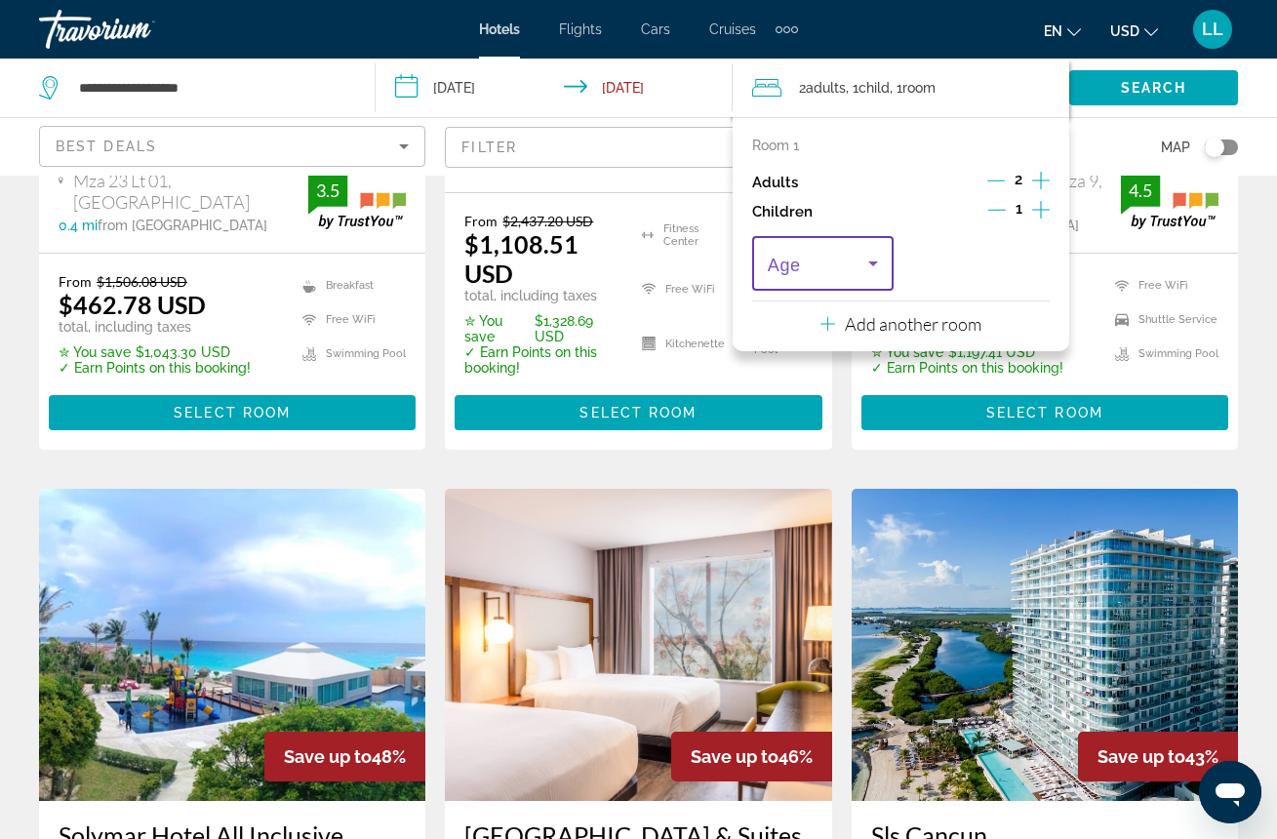
click at [875, 272] on icon "Travelers: 2 adults, 1 child" at bounding box center [872, 263] width 23 height 23
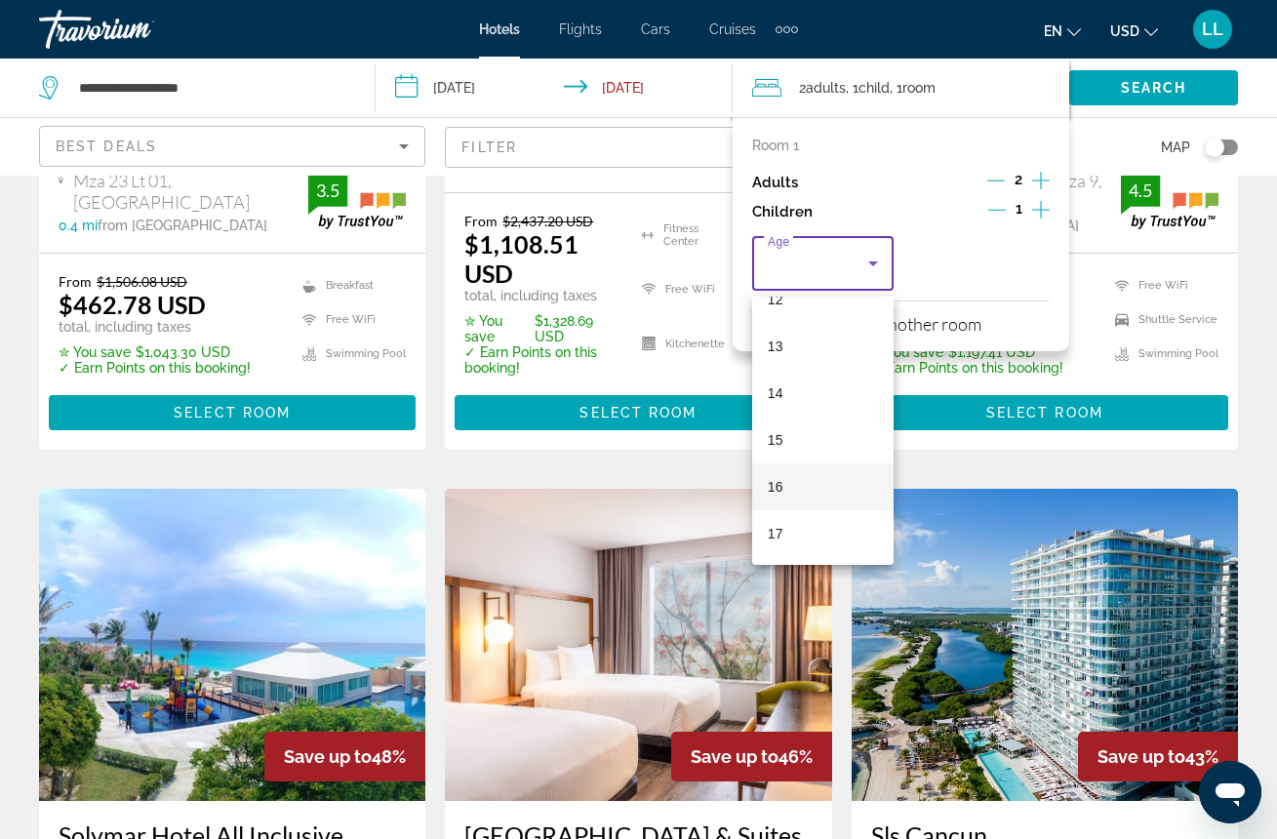
scroll to position [590, 0]
click at [789, 487] on mat-option "16" at bounding box center [822, 486] width 141 height 47
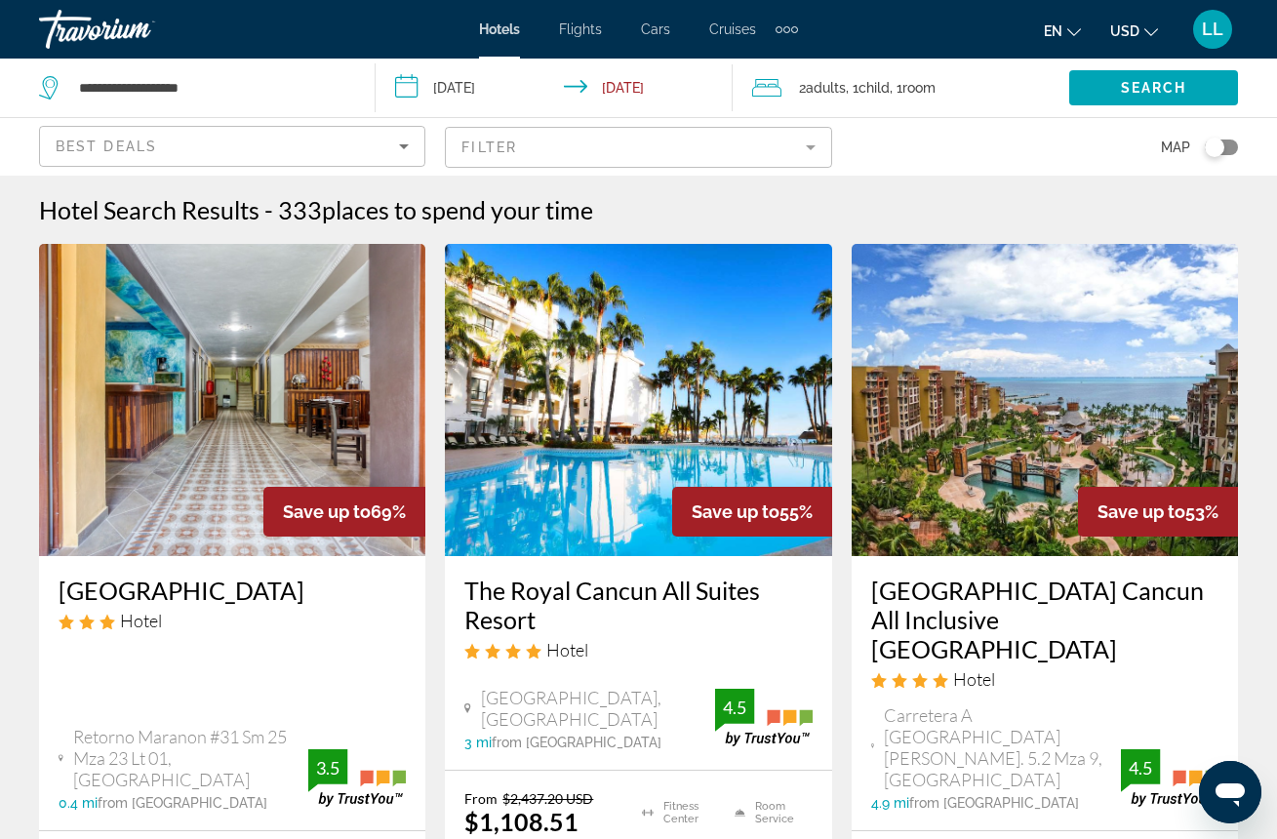
scroll to position [0, 0]
click at [663, 420] on img "Main content" at bounding box center [638, 400] width 386 height 312
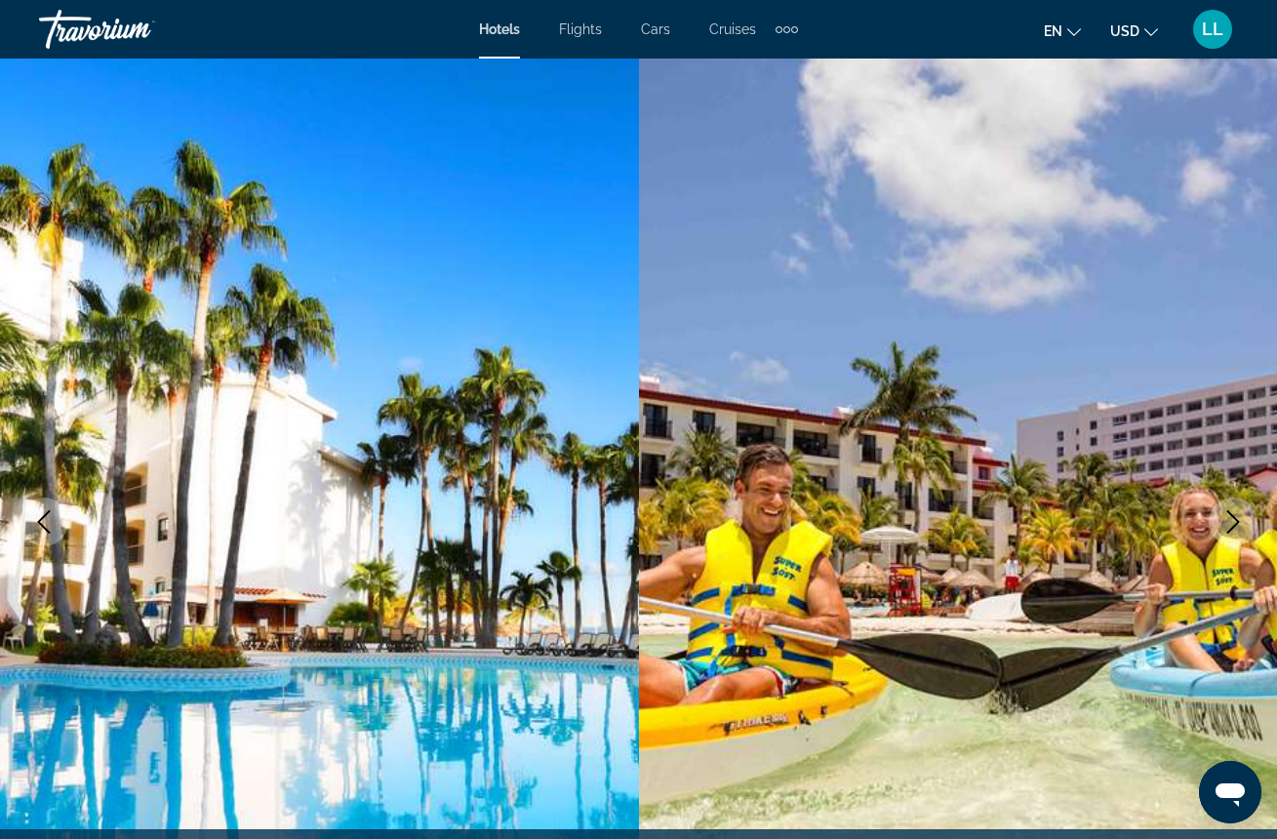
click at [1227, 521] on icon "Next image" at bounding box center [1232, 521] width 23 height 23
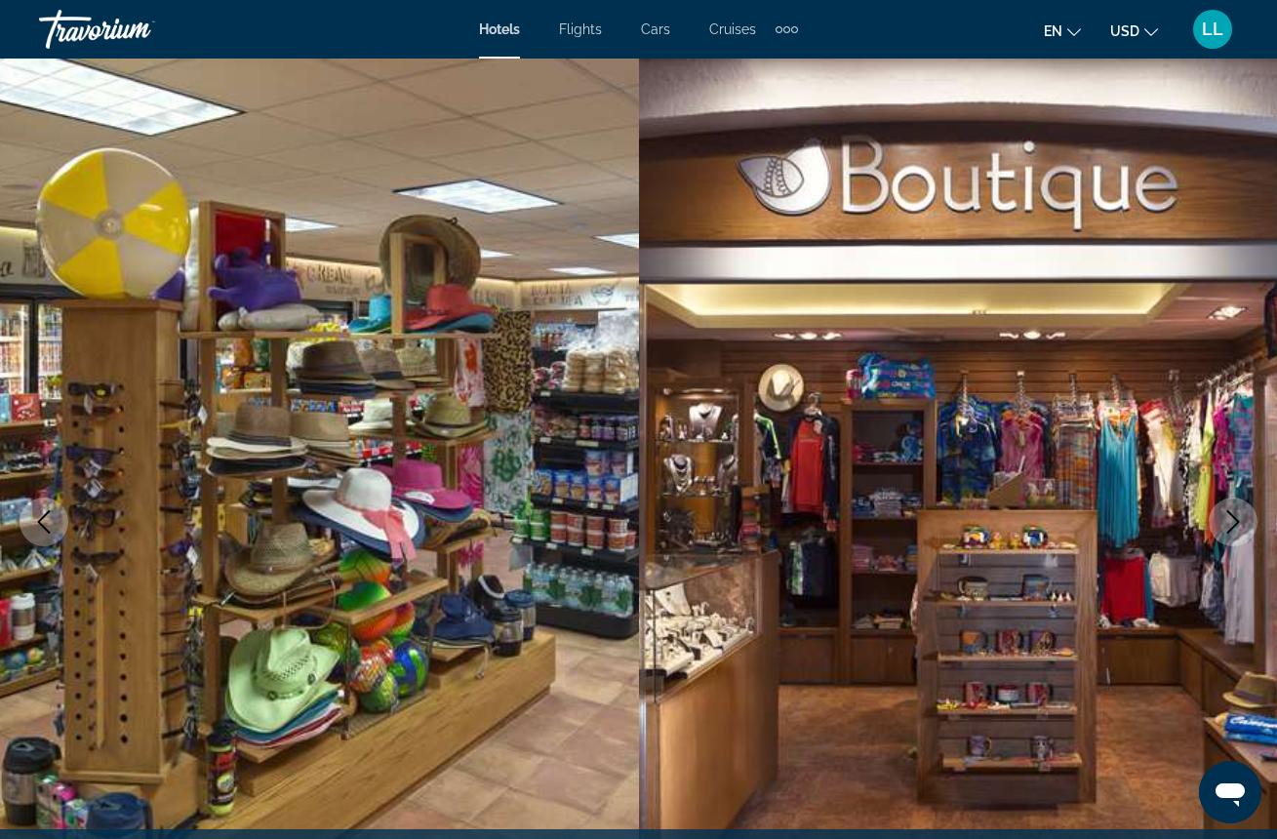
click at [1227, 522] on icon "Next image" at bounding box center [1232, 521] width 23 height 23
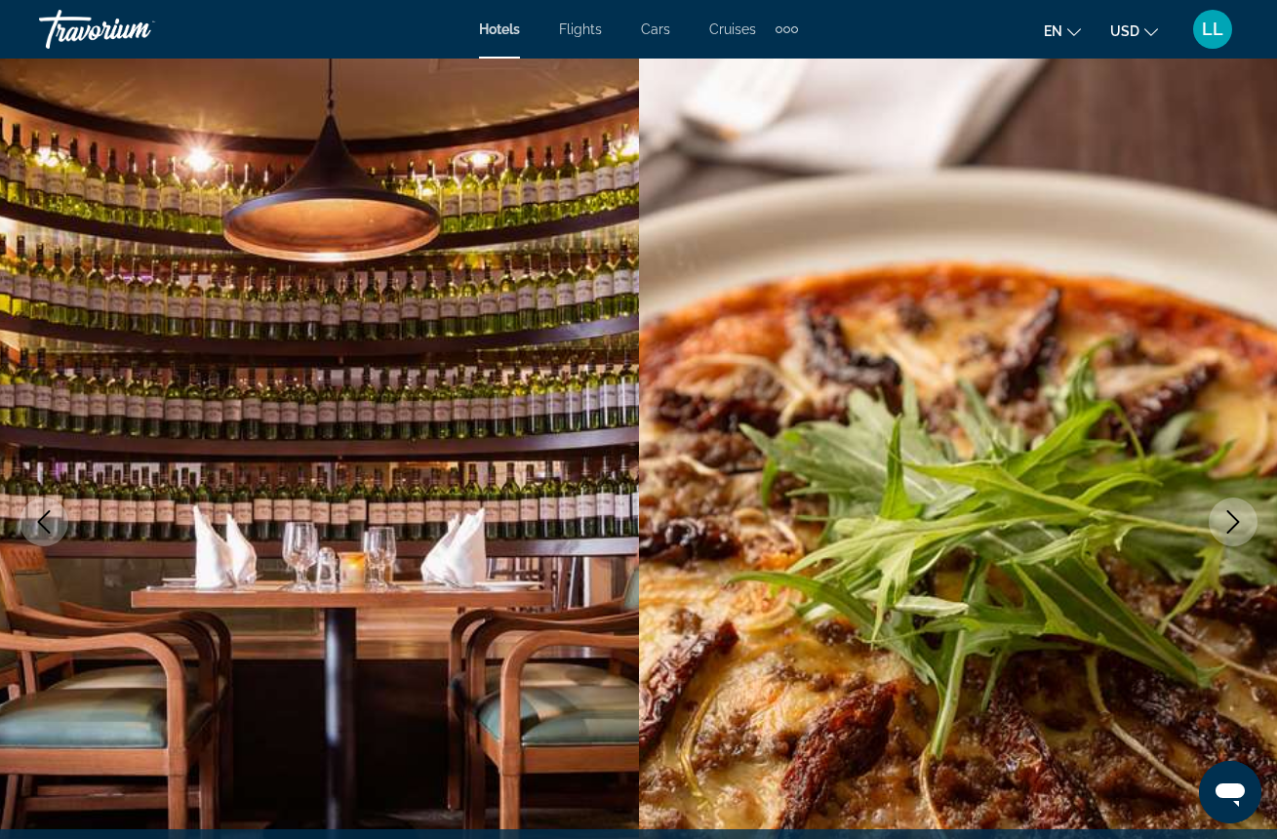
click at [1227, 527] on icon "Next image" at bounding box center [1232, 521] width 23 height 23
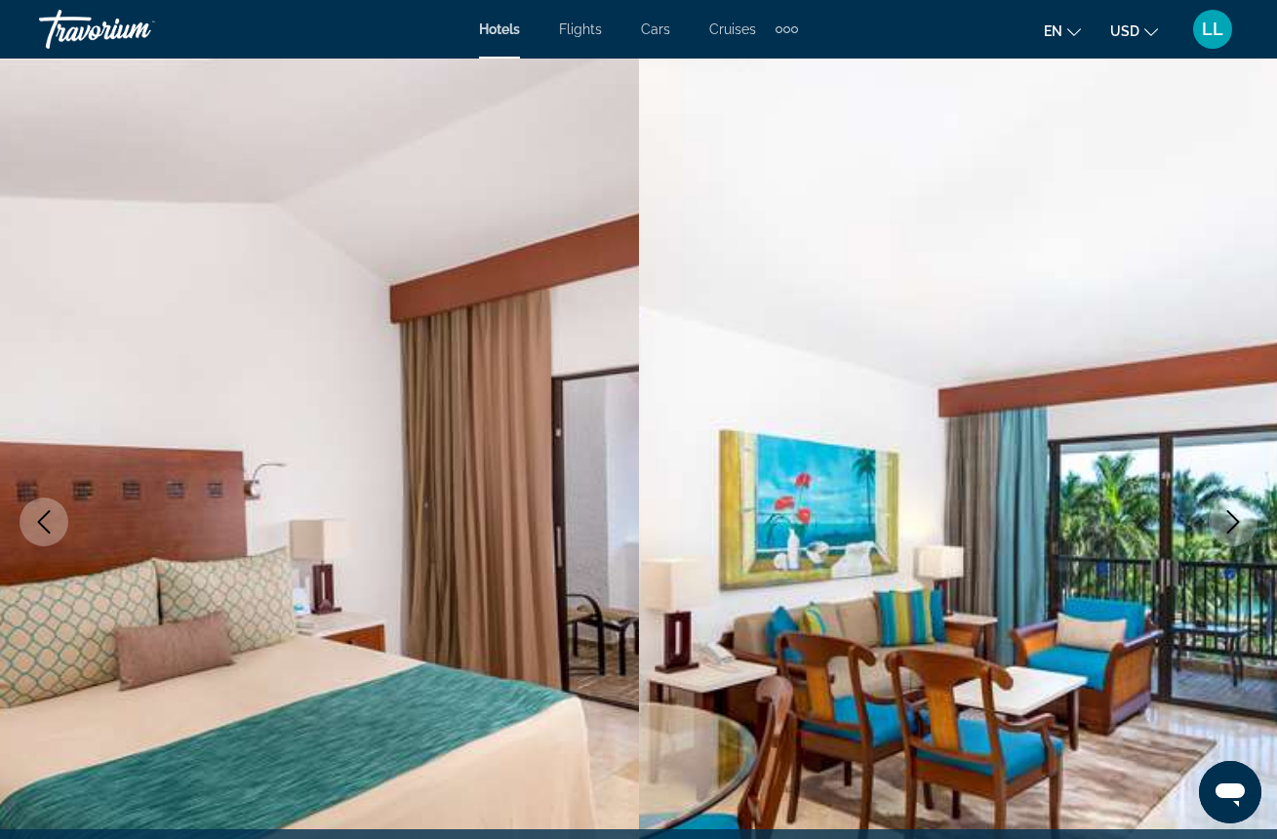
click at [1226, 530] on icon "Next image" at bounding box center [1232, 521] width 23 height 23
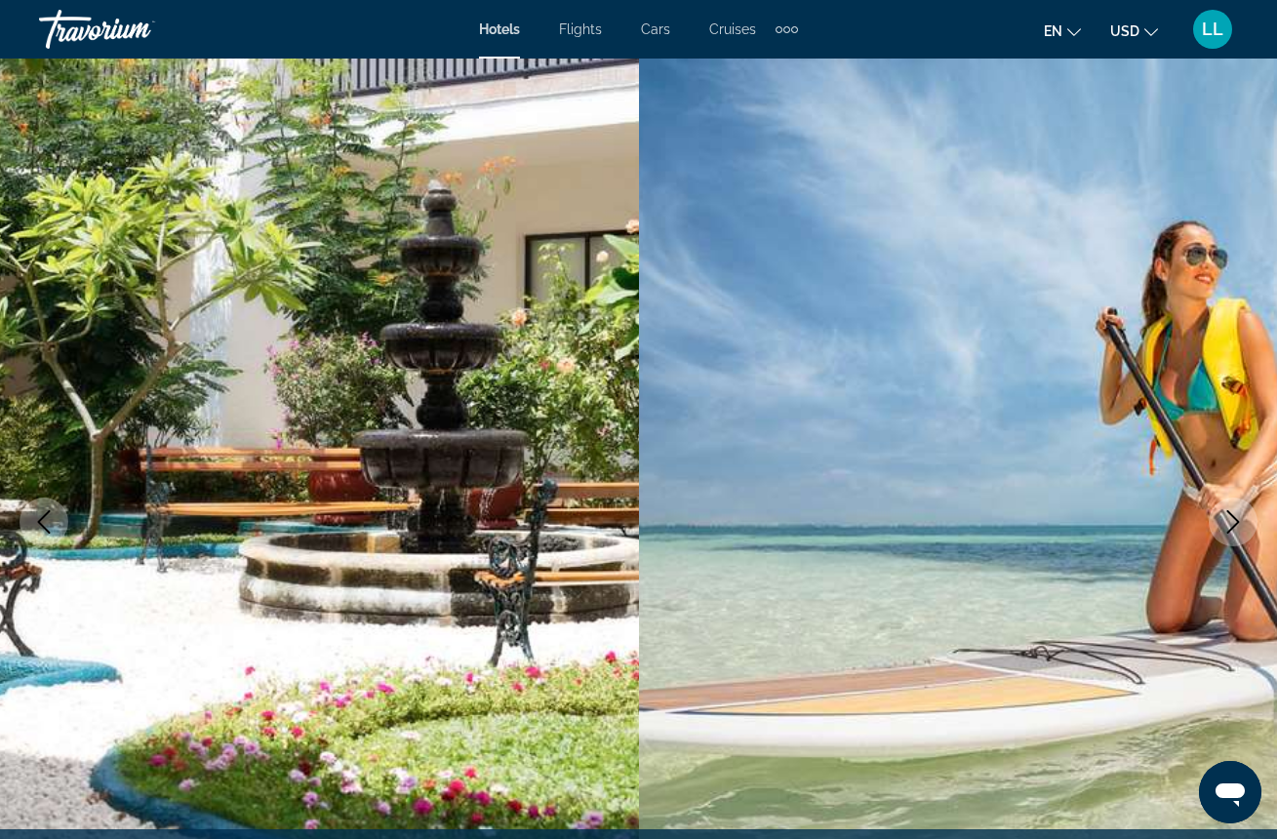
click at [1226, 530] on icon "Next image" at bounding box center [1232, 521] width 23 height 23
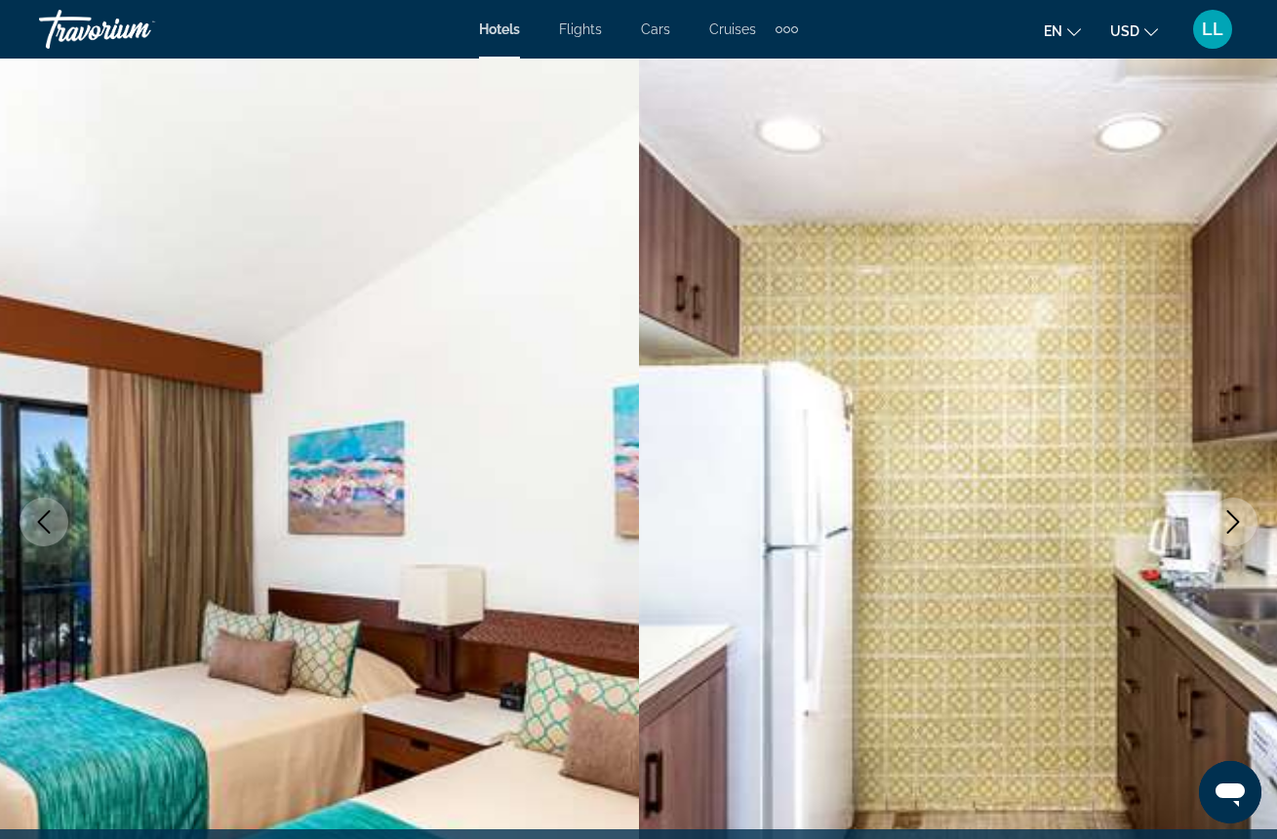
click at [1224, 534] on button "Next image" at bounding box center [1233, 521] width 49 height 49
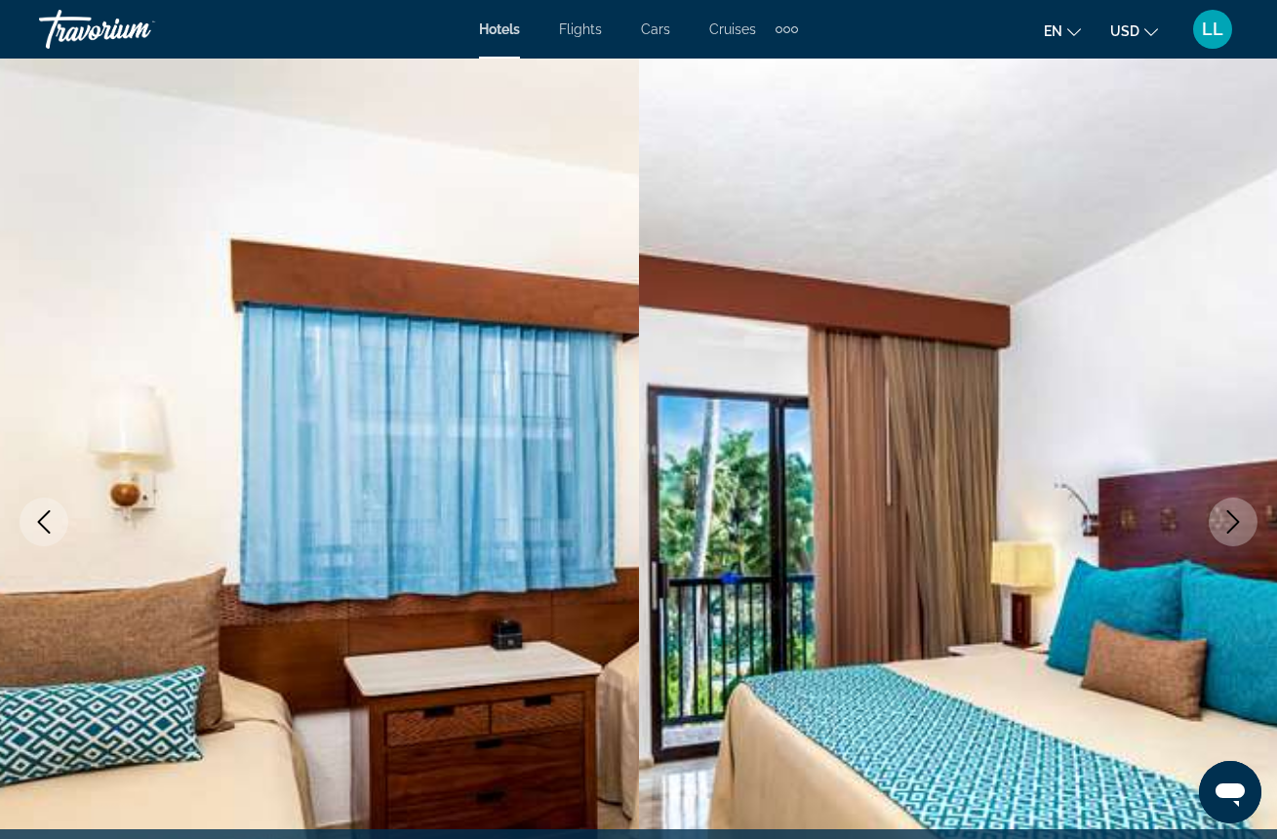
click at [1224, 536] on button "Next image" at bounding box center [1233, 521] width 49 height 49
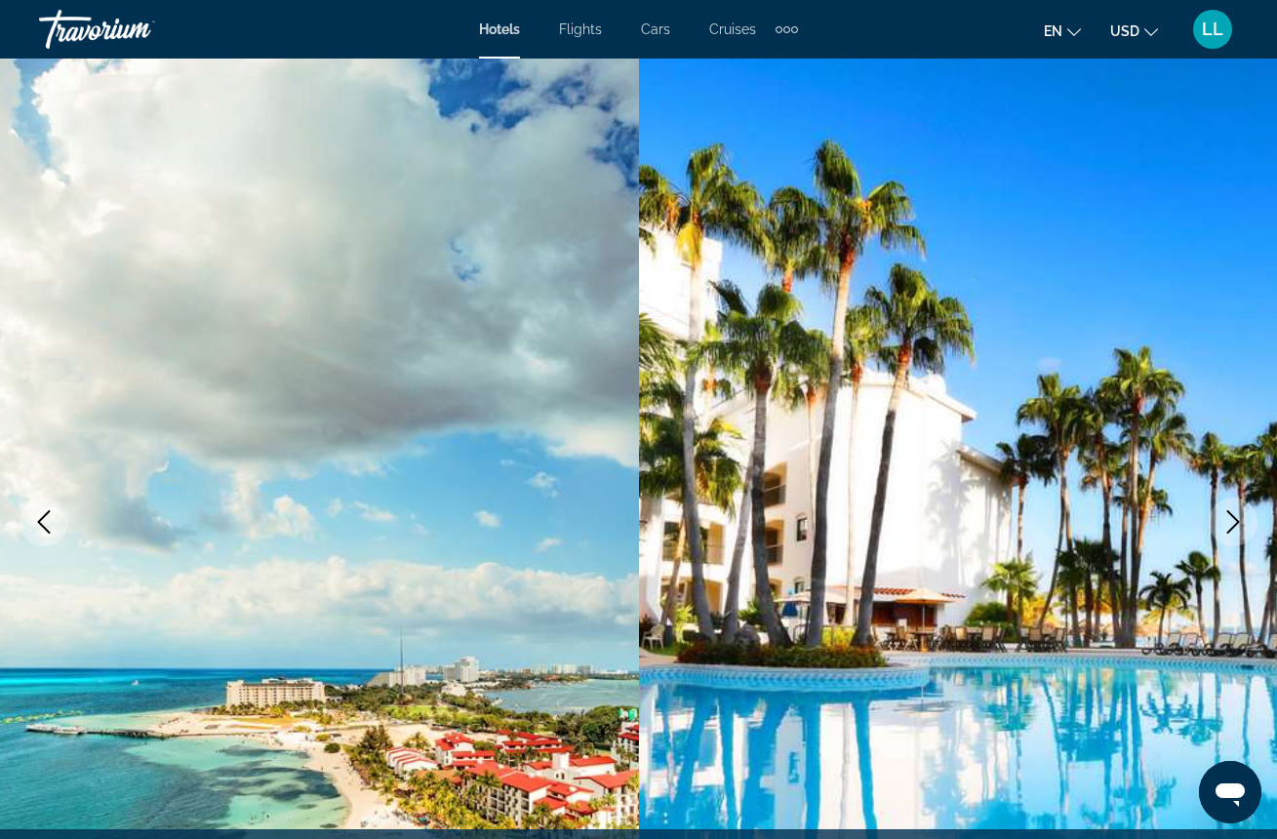
click at [1224, 536] on button "Next image" at bounding box center [1233, 521] width 49 height 49
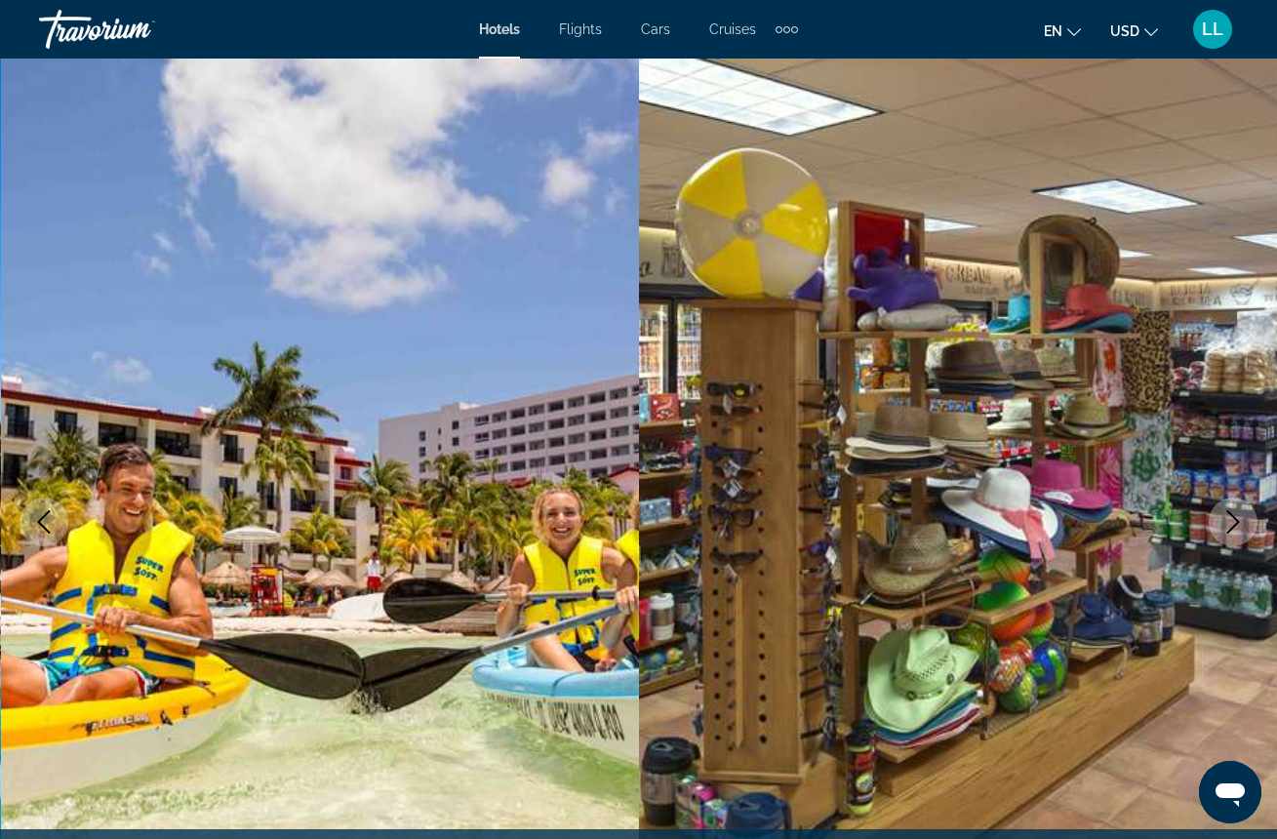
click at [1224, 536] on button "Next image" at bounding box center [1233, 521] width 49 height 49
